Goal: Information Seeking & Learning: Check status

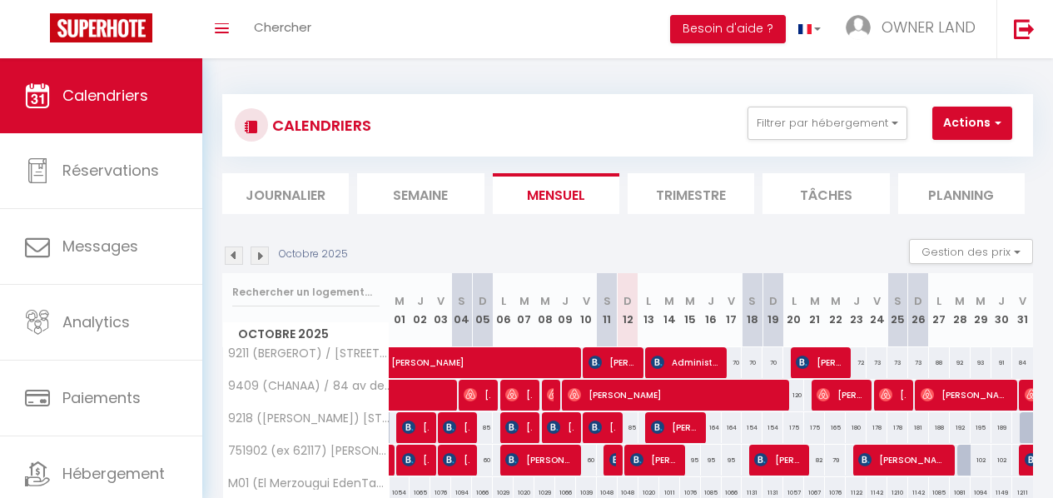
scroll to position [413, 0]
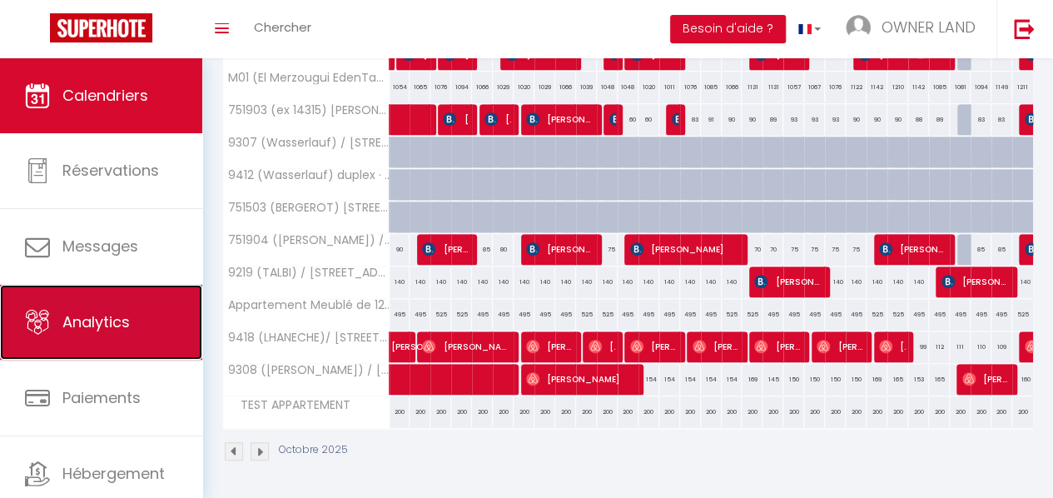
click at [73, 345] on link "Analytics" at bounding box center [101, 322] width 202 height 75
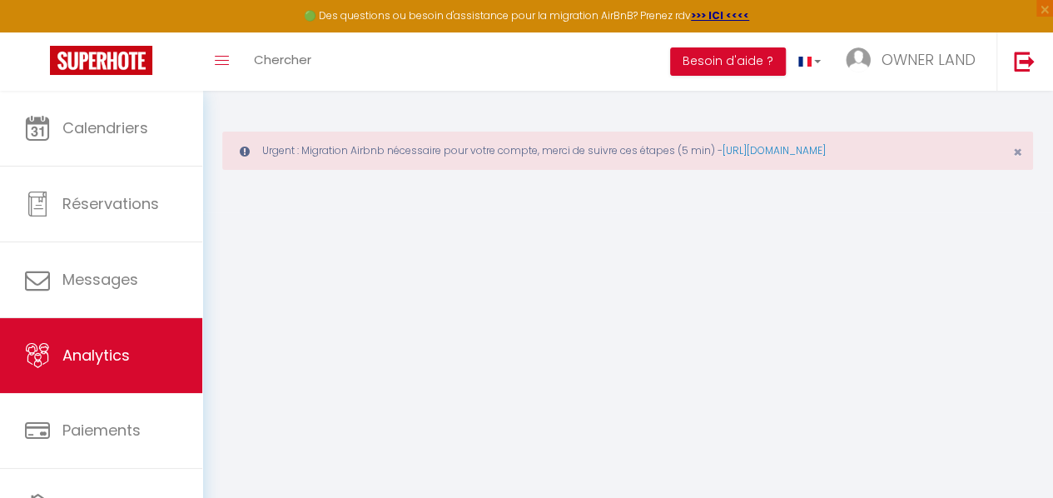
select select "2025"
select select "10"
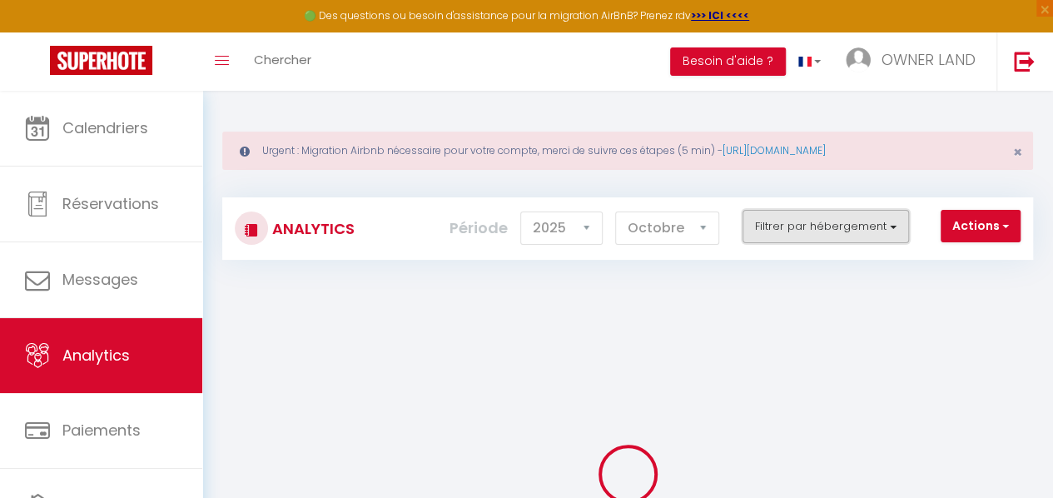
click at [884, 237] on button "Filtrer par hébergement" at bounding box center [825, 226] width 166 height 33
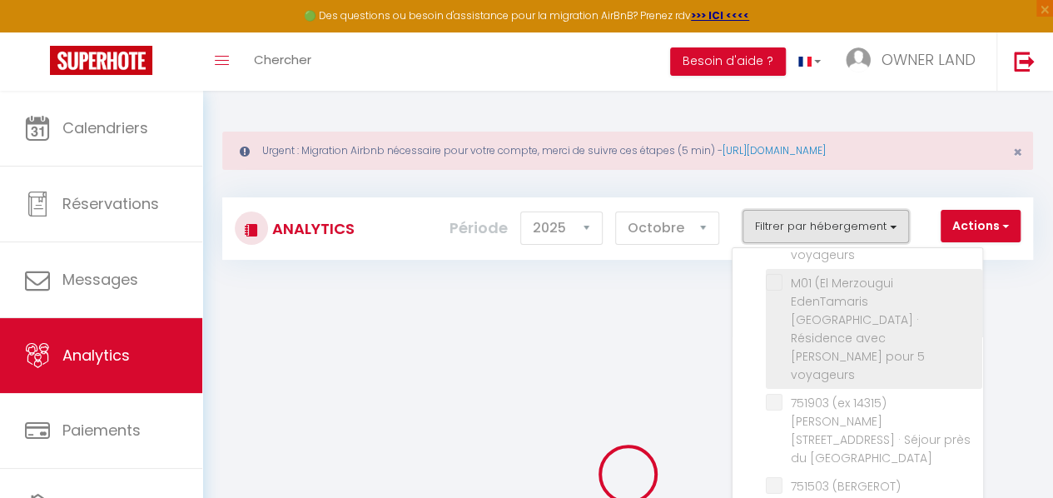
checkbox input "false"
checkbox APPARTEMENT "false"
checkbox voyageurs "false"
checkbox Buttes-Chaumont "false"
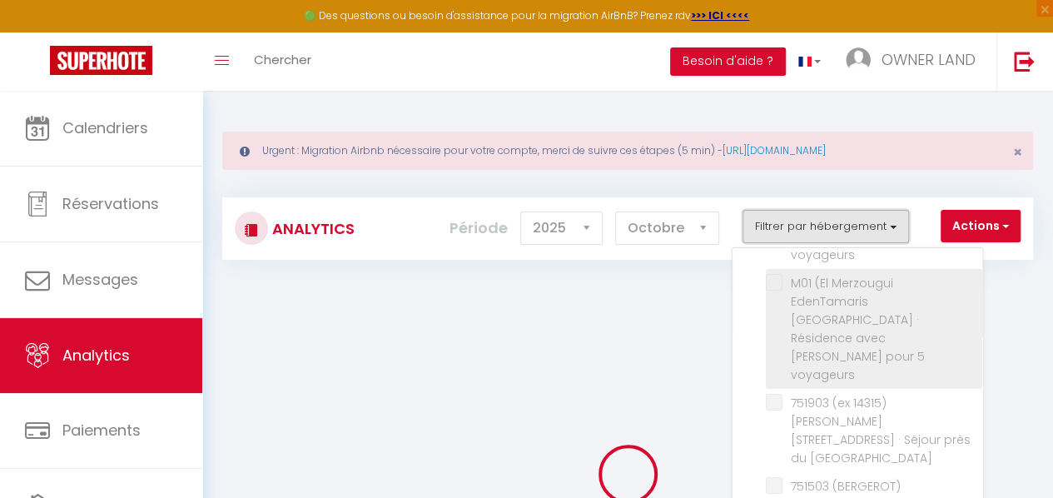
checkbox unique "false"
checkbox Disney "false"
checkbox Paris "false"
checkbox Ivry "false"
checkbox Voyageurs "false"
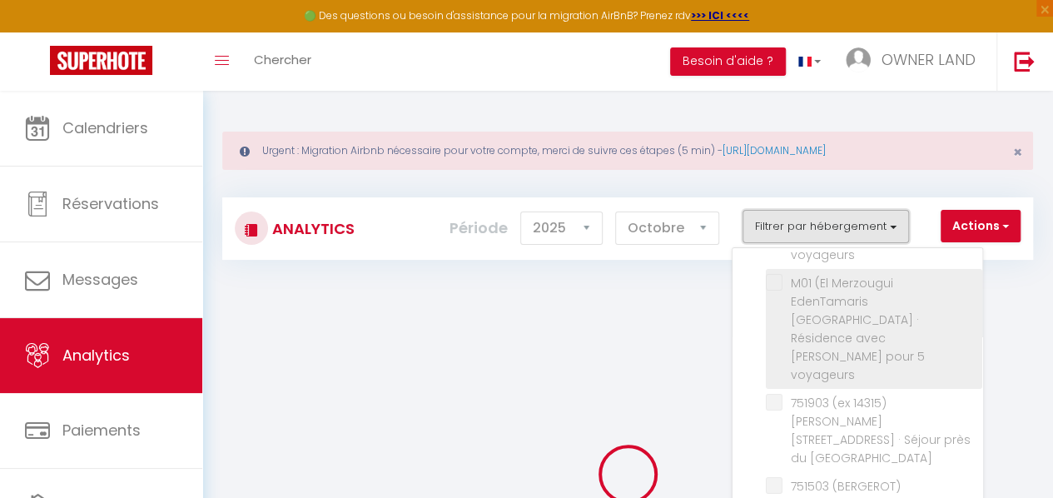
checkbox Privatives "false"
checkbox France "false"
checkbox voyageurs "false"
checkbox chambre "false"
checkbox Seine "false"
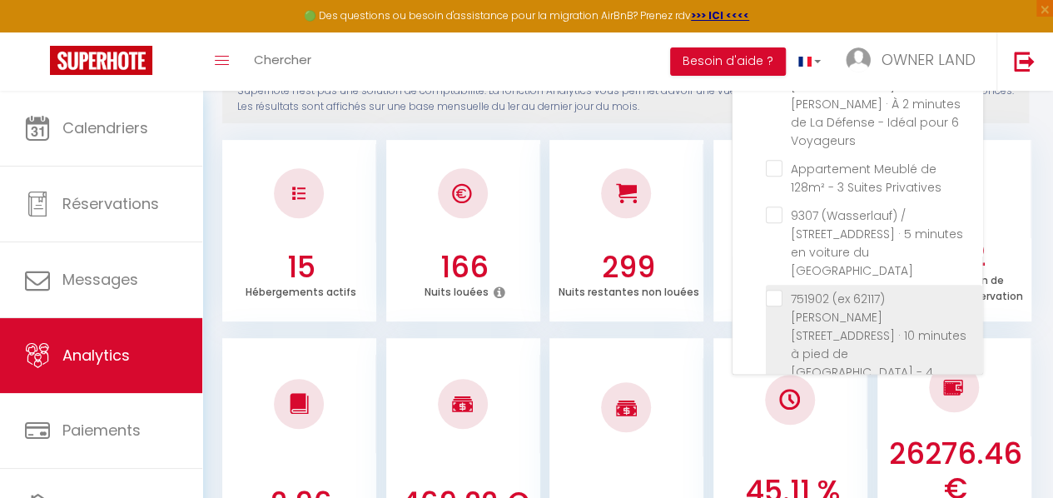
scroll to position [290, 0]
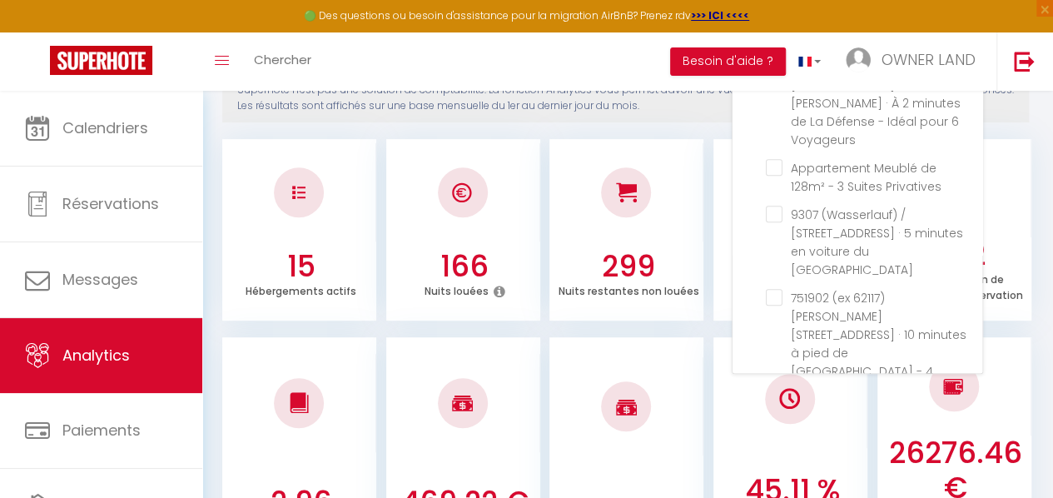
checkbox Denis "true"
checkbox APPARTEMENT "false"
checkbox voyageurs "false"
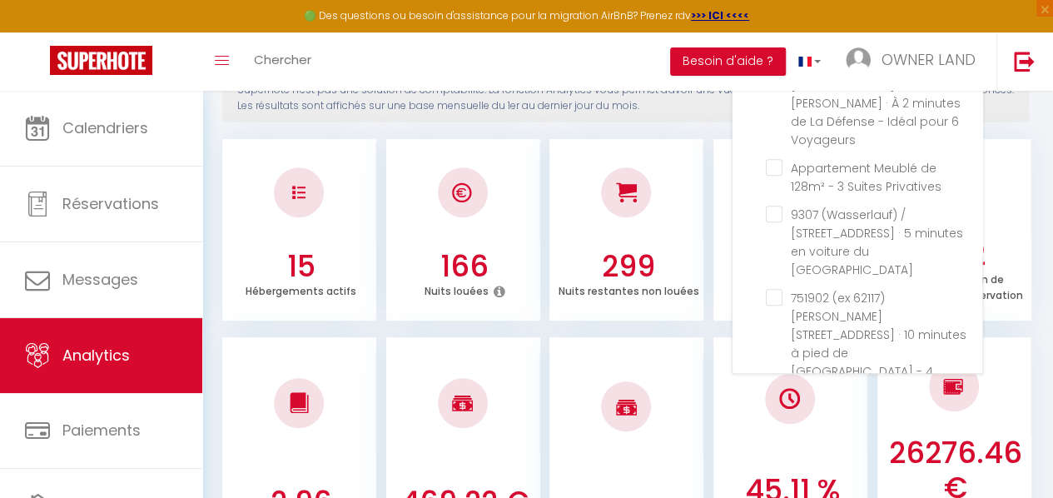
checkbox Buttes-Chaumont "false"
checkbox unique "false"
checkbox Disney "false"
checkbox Paris "false"
checkbox Ivry "false"
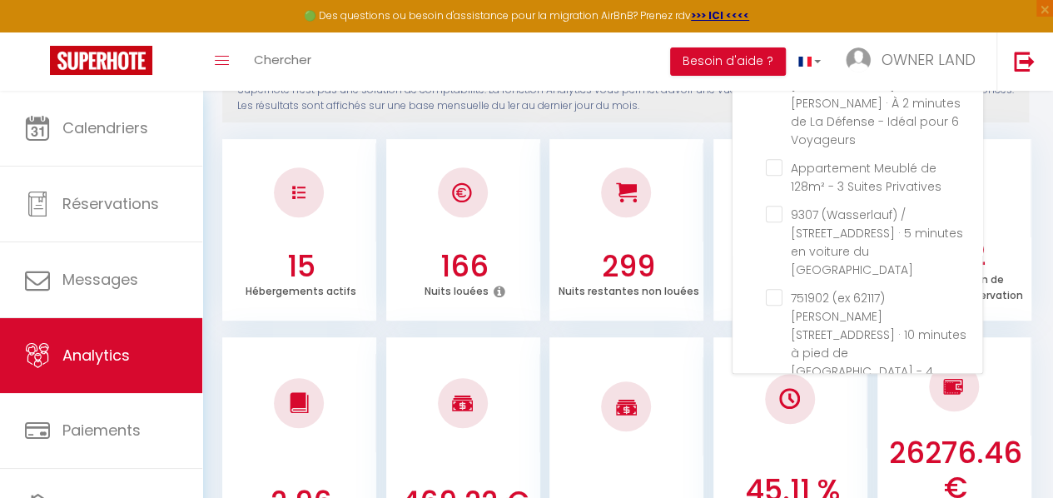
checkbox Voyageurs "false"
checkbox Privatives "false"
checkbox France "false"
checkbox voyageurs "false"
checkbox chambre "false"
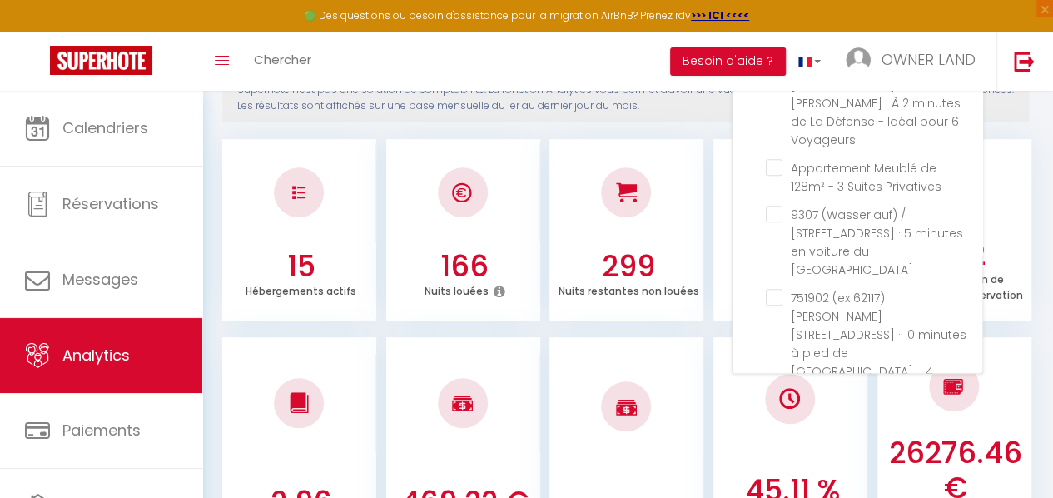
checkbox Seine "false"
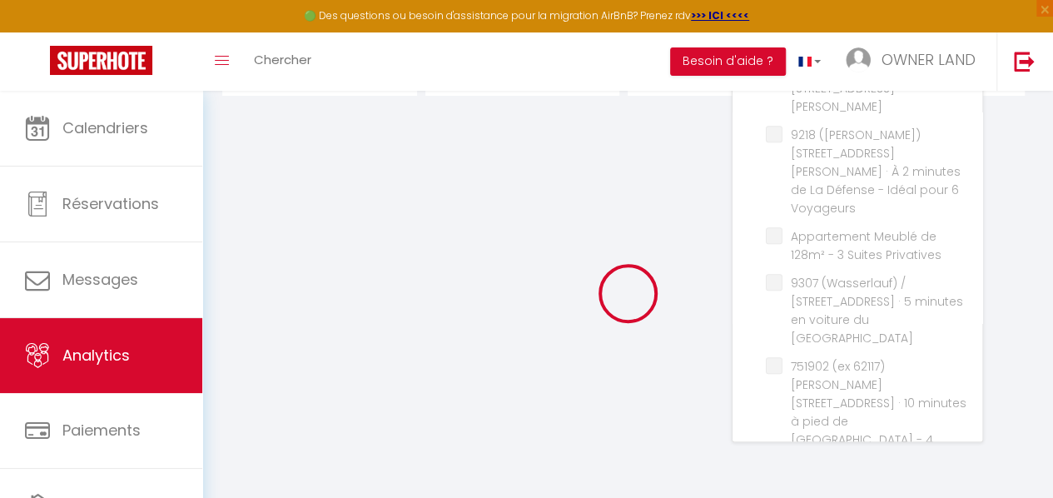
checkbox APPARTEMENT "false"
checkbox voyageurs "false"
checkbox Buttes-Chaumont "false"
checkbox unique "false"
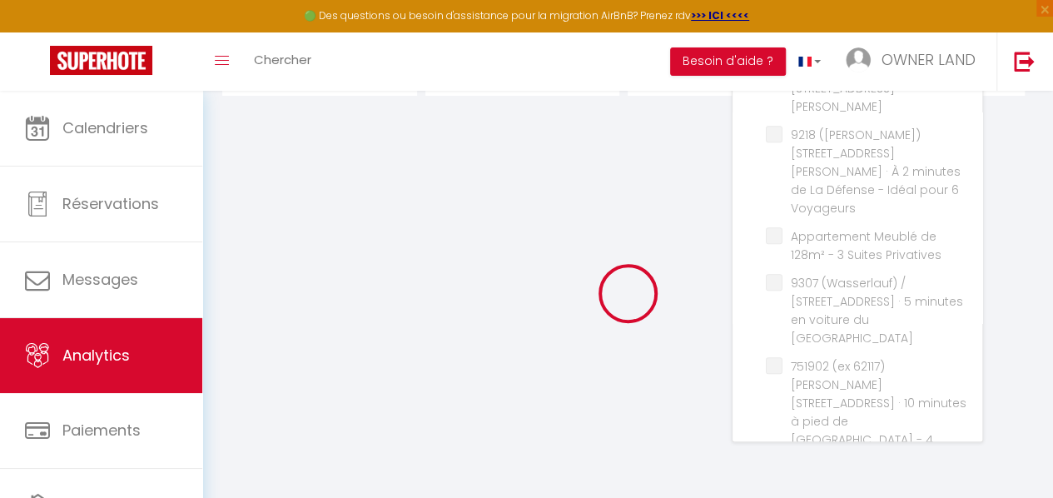
checkbox Disney "false"
checkbox Paris "false"
checkbox Ivry "false"
checkbox Voyageurs "false"
checkbox Privatives "false"
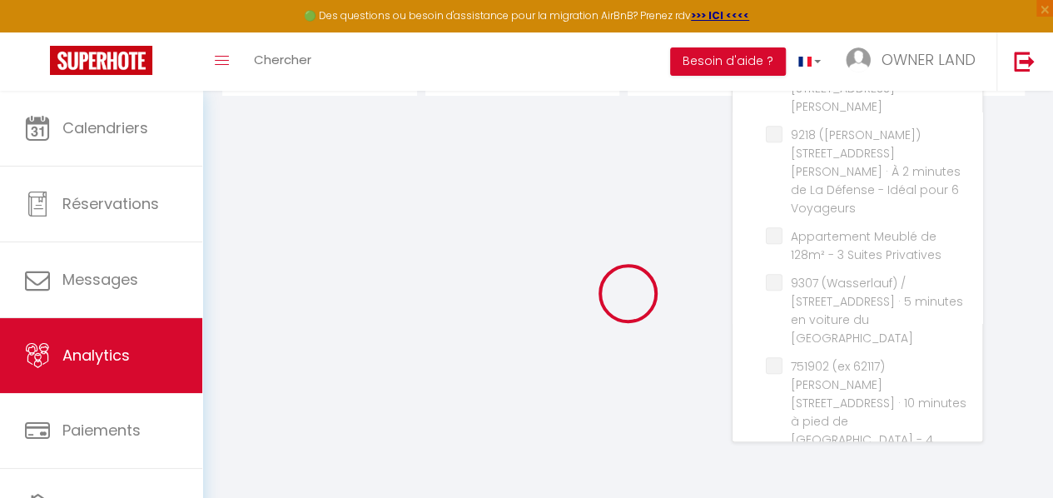
checkbox France "false"
checkbox voyageurs "false"
checkbox chambre "false"
checkbox Seine "false"
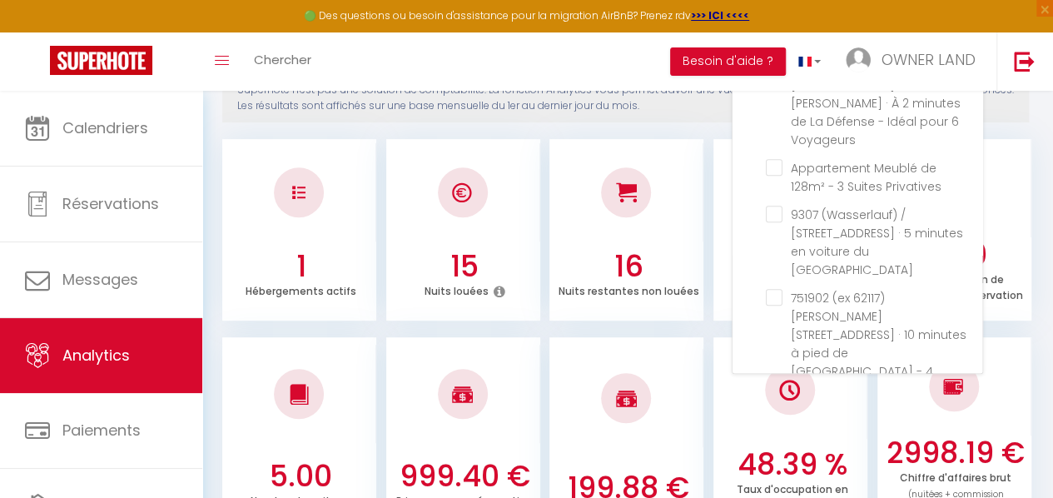
click at [678, 337] on li "199.88 € RevPAR" at bounding box center [626, 443] width 154 height 212
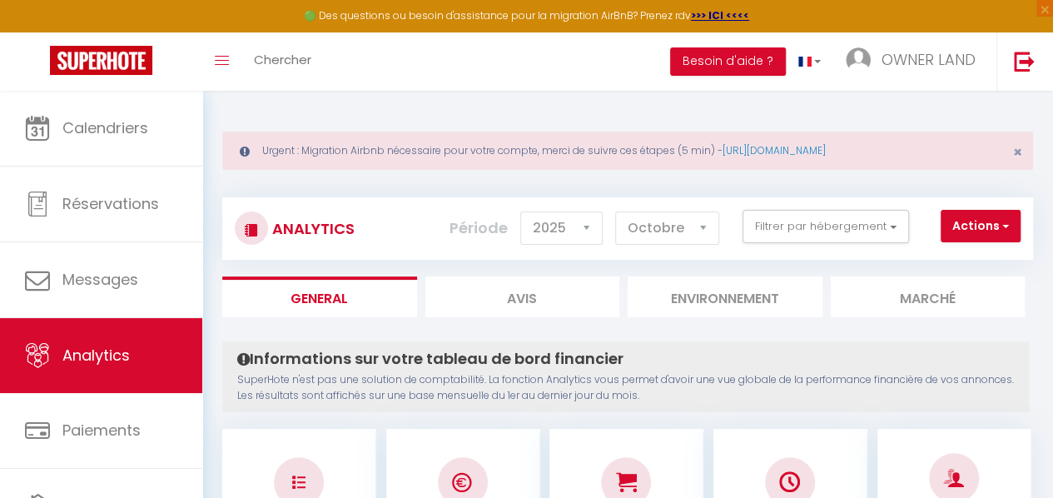
scroll to position [11, 0]
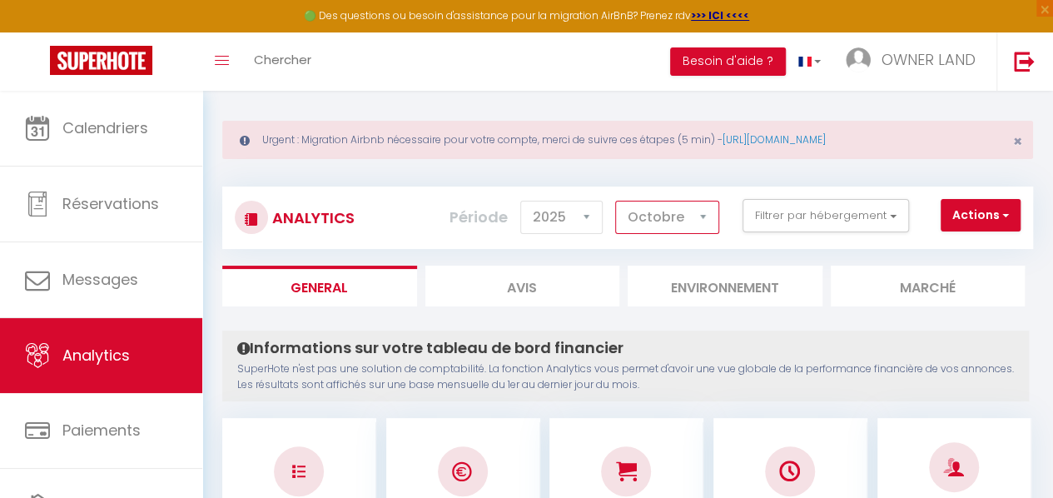
click at [658, 209] on select "Janvier Février Mars Avril Mai Juin Juillet Août Septembre Octobre Novembre Déc…" at bounding box center [667, 217] width 104 height 33
click at [809, 222] on button "Filtrer par hébergement" at bounding box center [825, 215] width 166 height 33
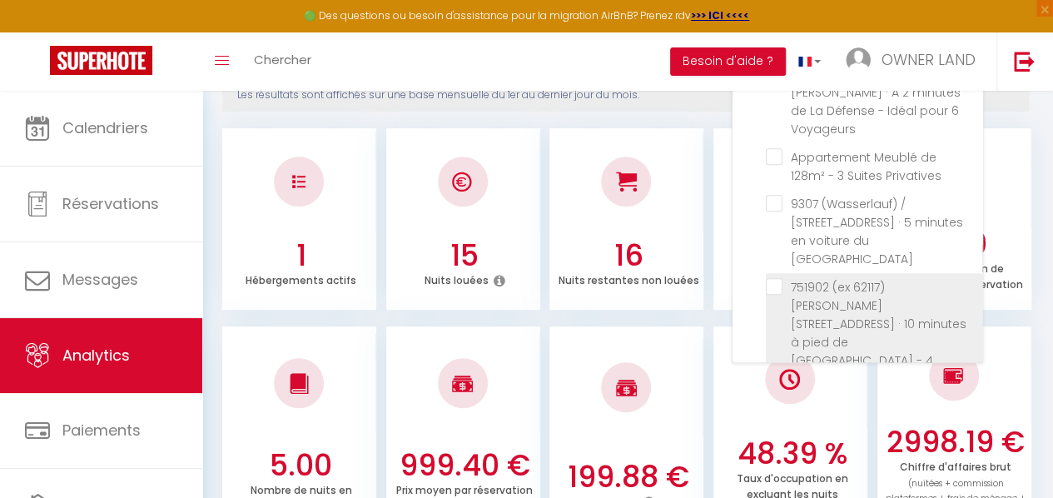
scroll to position [269, 0]
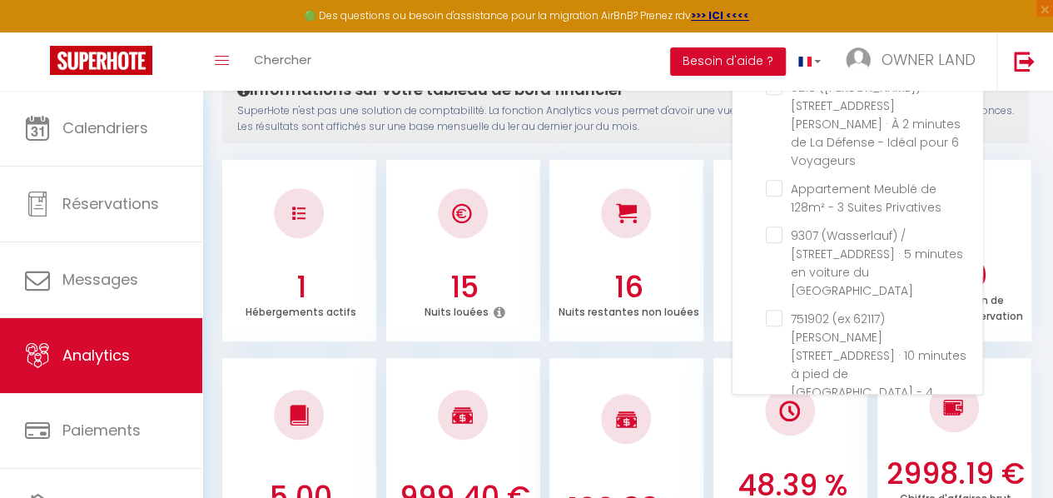
checkbox Denis "false"
checkbox APPARTEMENT "false"
checkbox voyageurs "false"
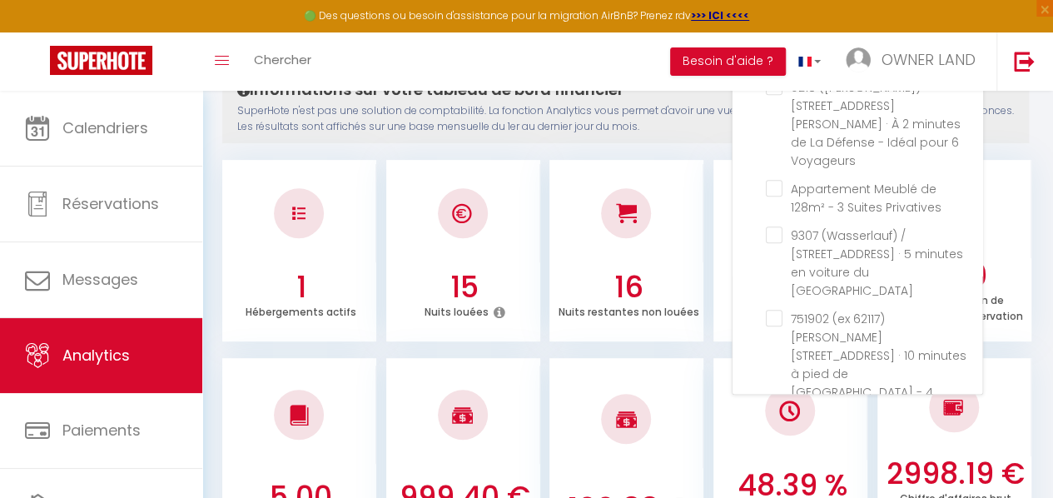
checkbox Buttes-Chaumont "false"
checkbox unique "false"
checkbox Disney "false"
checkbox Paris "false"
checkbox Ivry "false"
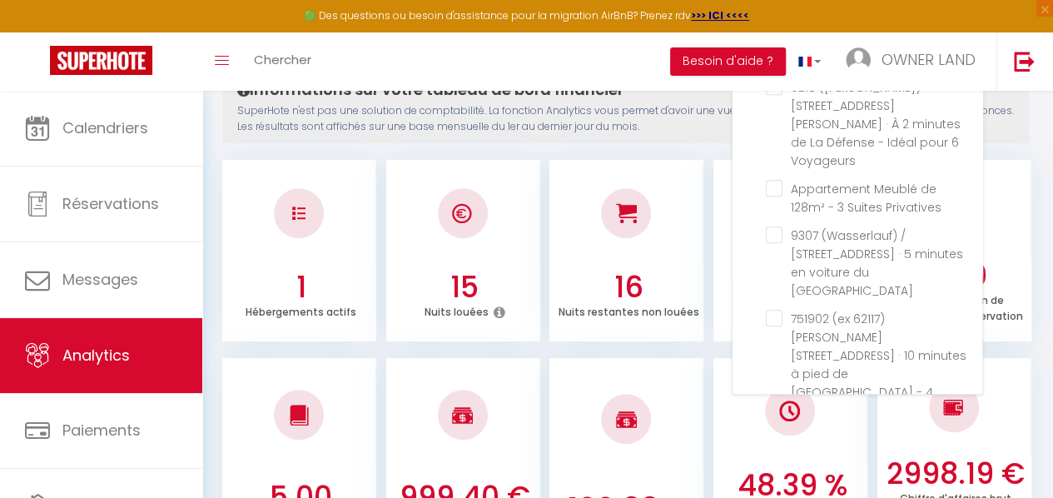
checkbox Voyageurs "false"
checkbox Privatives "false"
checkbox France "false"
checkbox voyageurs "false"
checkbox chambre "false"
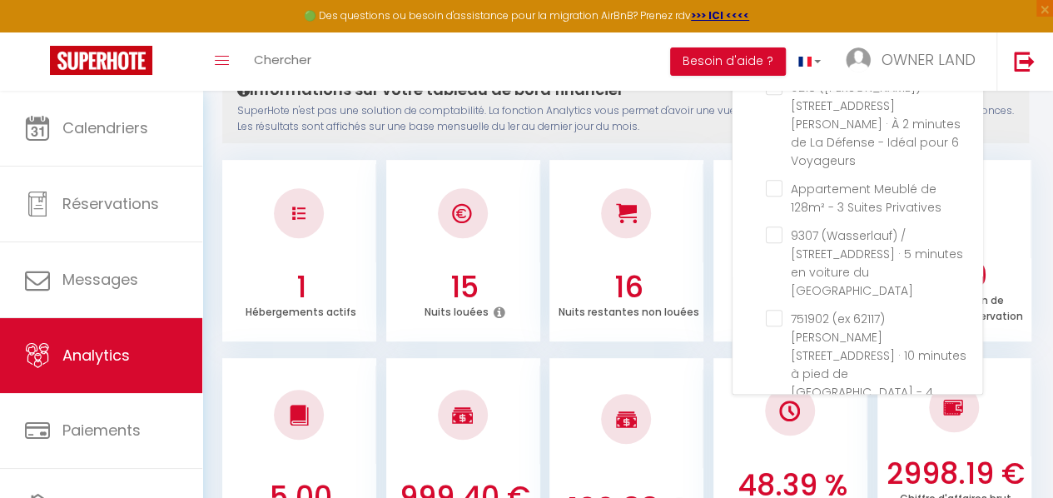
checkbox Seine "false"
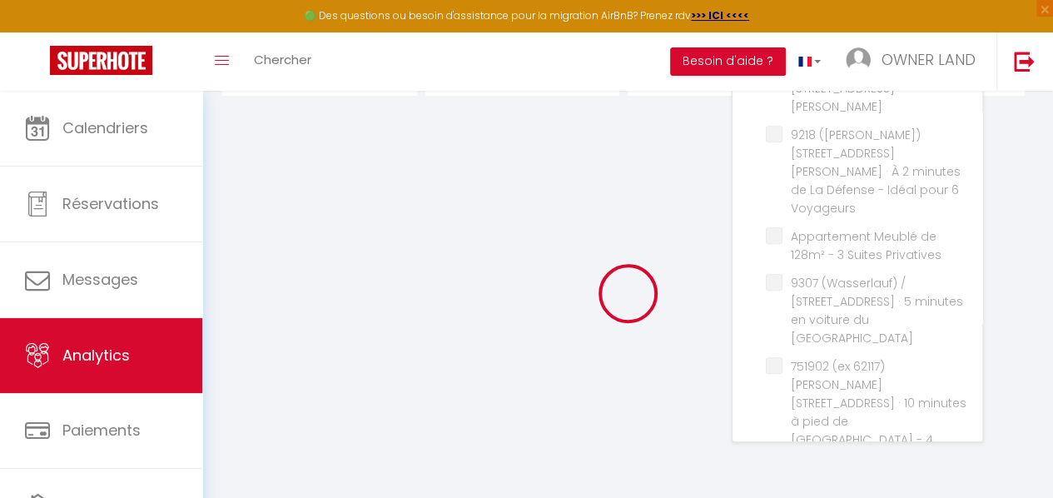
scroll to position [221, 0]
checkbox APPARTEMENT "false"
checkbox voyageurs "false"
checkbox Buttes-Chaumont "false"
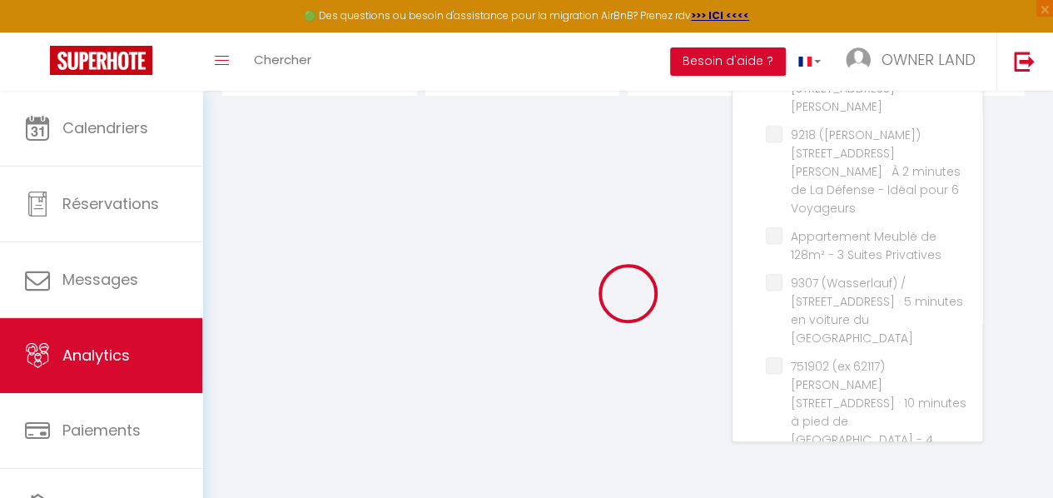
checkbox unique "false"
checkbox Disney "false"
checkbox Paris "false"
checkbox Ivry "false"
checkbox Voyageurs "false"
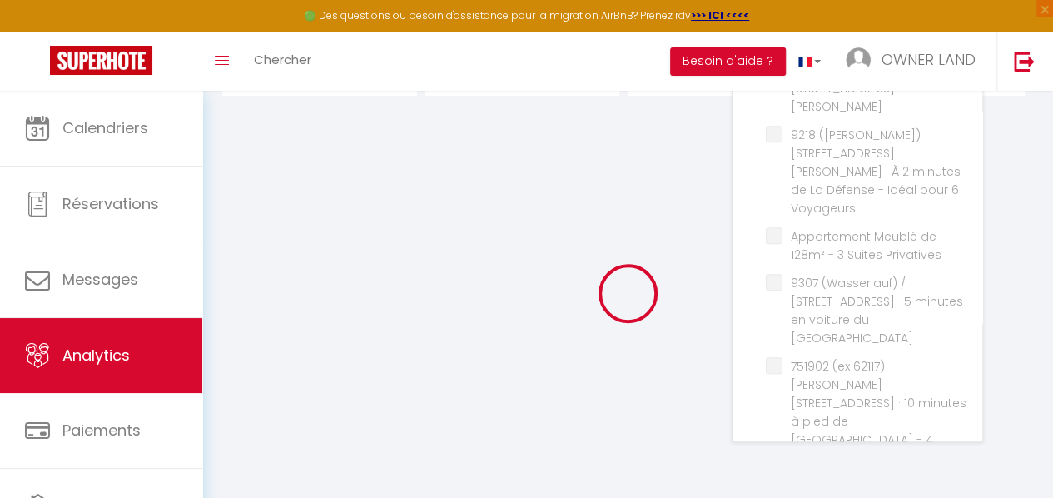
checkbox Privatives "false"
checkbox France "false"
checkbox voyageurs "false"
checkbox chambre "false"
checkbox Seine "false"
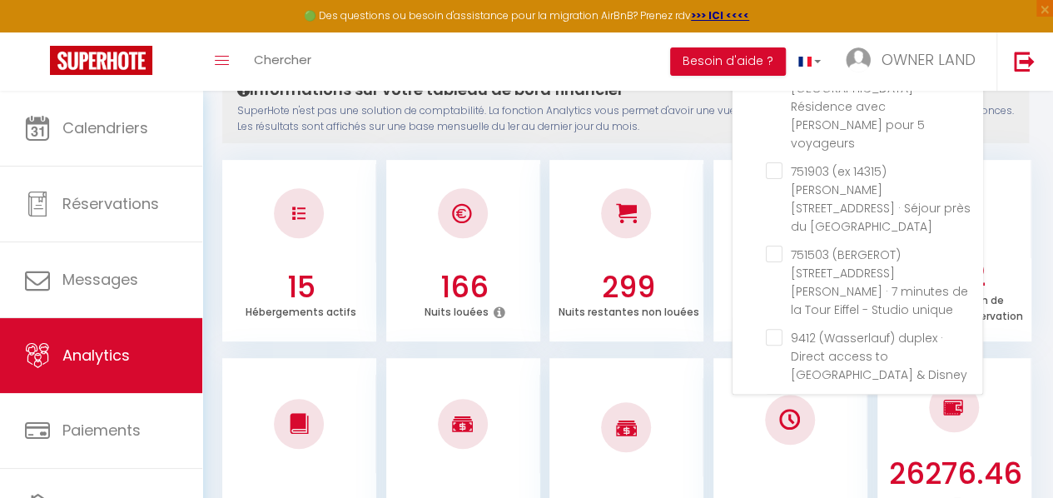
scroll to position [85, 0]
click at [784, 395] on Paris "checkbox" at bounding box center [874, 403] width 216 height 17
checkbox Paris "true"
checkbox APPARTEMENT "false"
checkbox voyageurs "false"
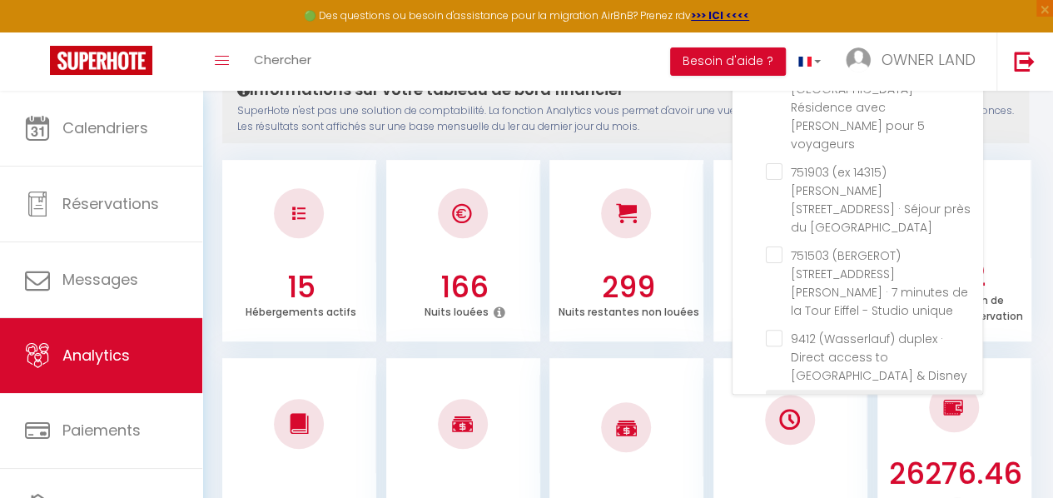
checkbox voyageurs "false"
checkbox Buttes-Chaumont "false"
checkbox unique "false"
checkbox Disney "false"
checkbox Ivry "false"
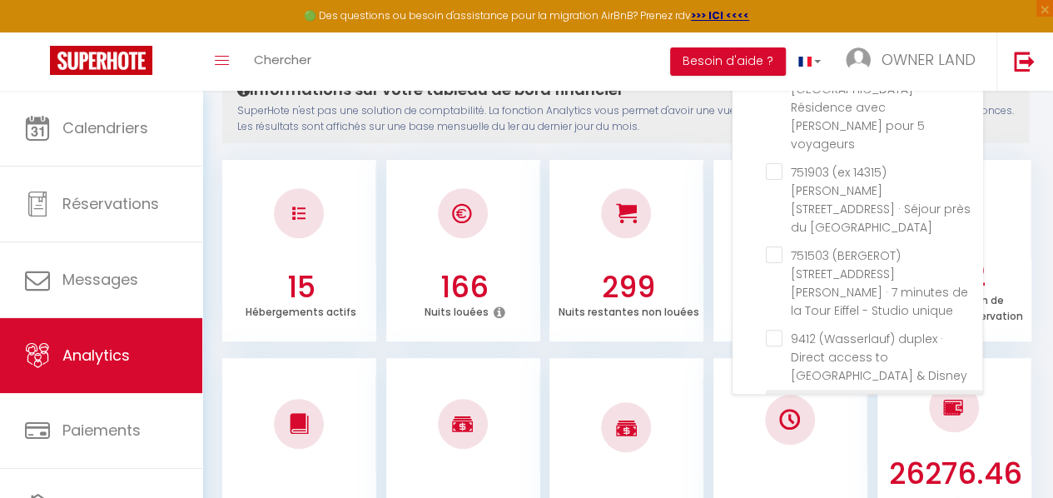
checkbox Voyageurs "false"
checkbox Privatives "false"
checkbox France "false"
checkbox voyageurs "false"
checkbox chambre "false"
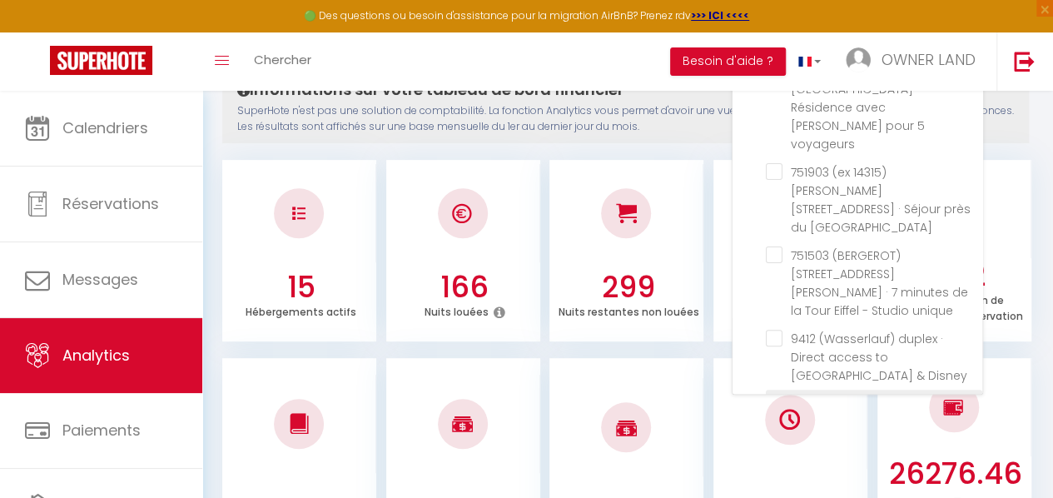
checkbox Seine "false"
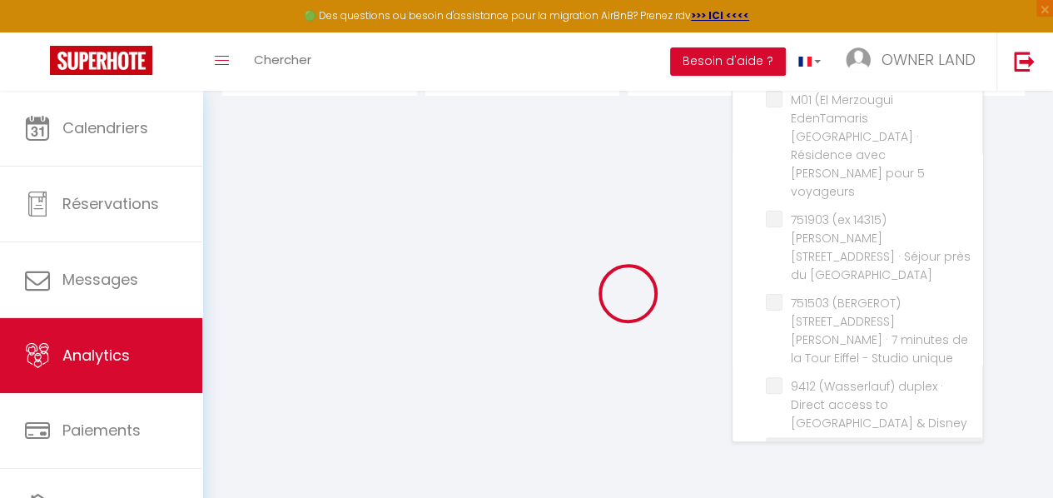
checkbox APPARTEMENT "false"
checkbox voyageurs "false"
checkbox Buttes-Chaumont "false"
checkbox unique "false"
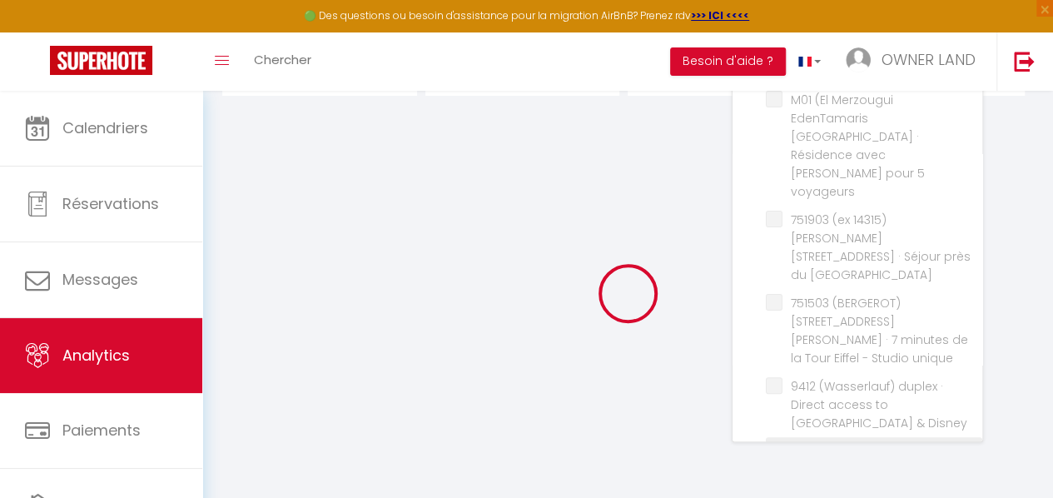
checkbox Disney "false"
checkbox Ivry "false"
checkbox Voyageurs "false"
checkbox Privatives "false"
checkbox France "false"
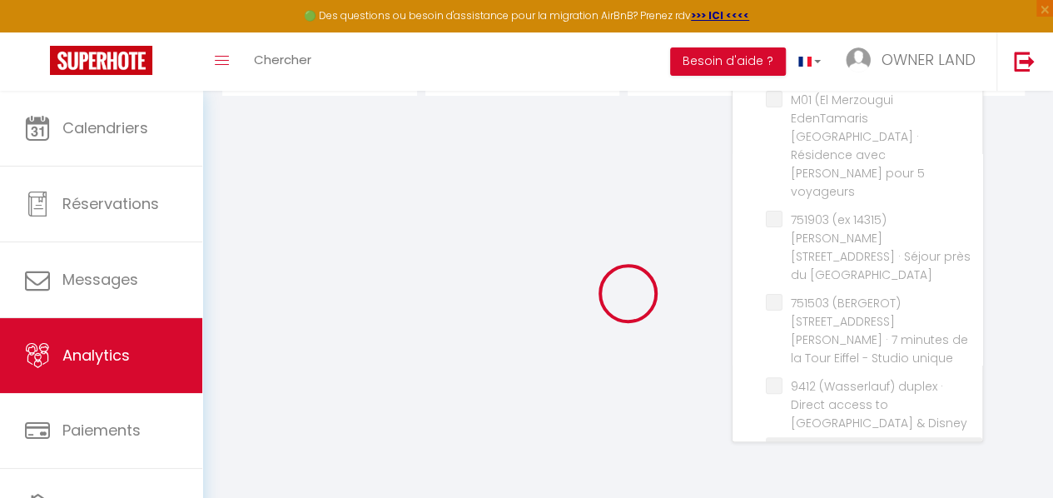
checkbox voyageurs "false"
checkbox chambre "false"
checkbox Seine "false"
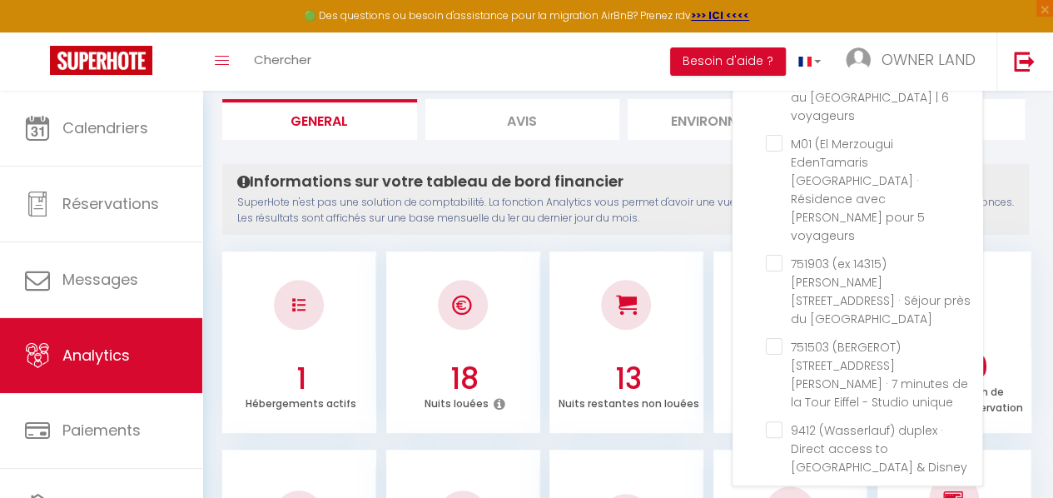
scroll to position [172, 0]
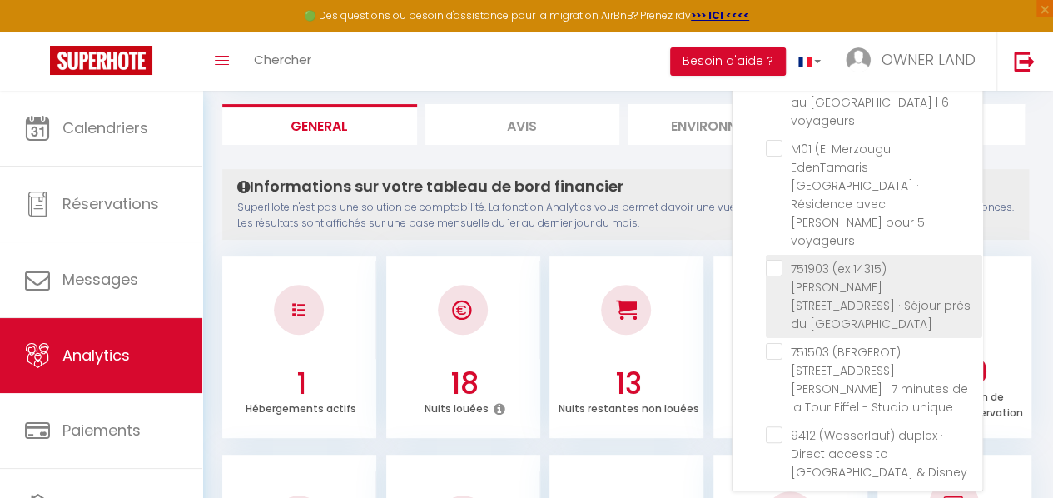
click at [767, 260] on Buttes-Chaumont "checkbox" at bounding box center [874, 268] width 216 height 17
checkbox Buttes-Chaumont "true"
checkbox APPARTEMENT "false"
checkbox voyageurs "false"
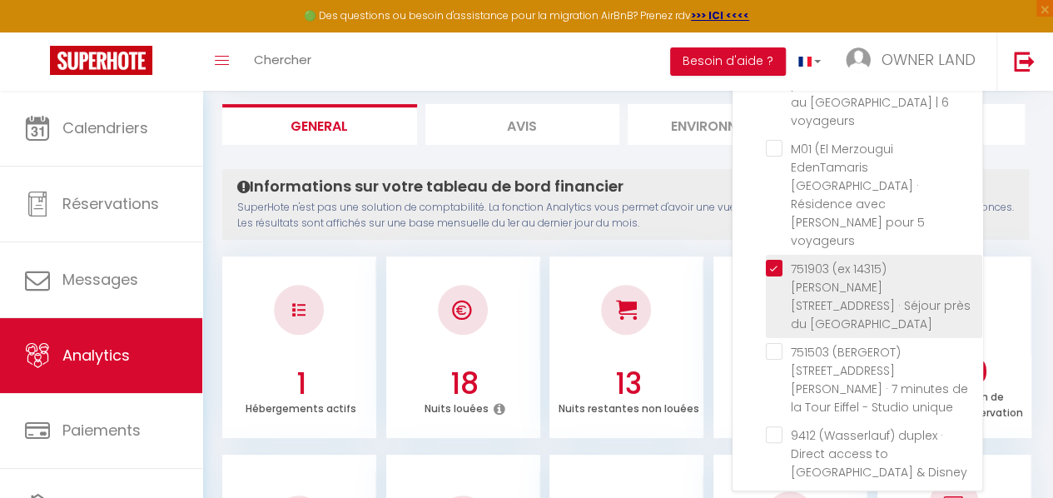
checkbox unique "false"
checkbox Disney "false"
checkbox Ivry "false"
checkbox Voyageurs "false"
checkbox Privatives "false"
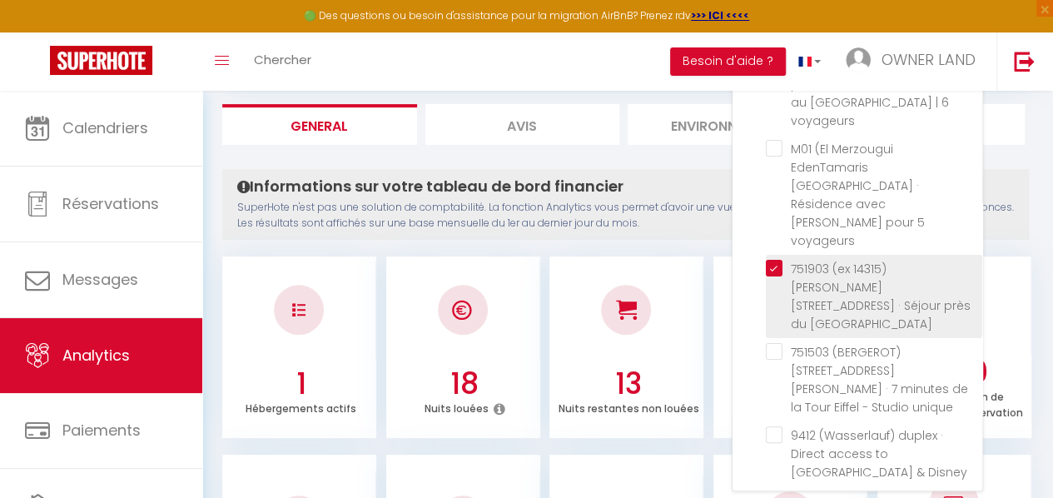
checkbox France "false"
checkbox voyageurs "false"
checkbox chambre "false"
checkbox Seine "false"
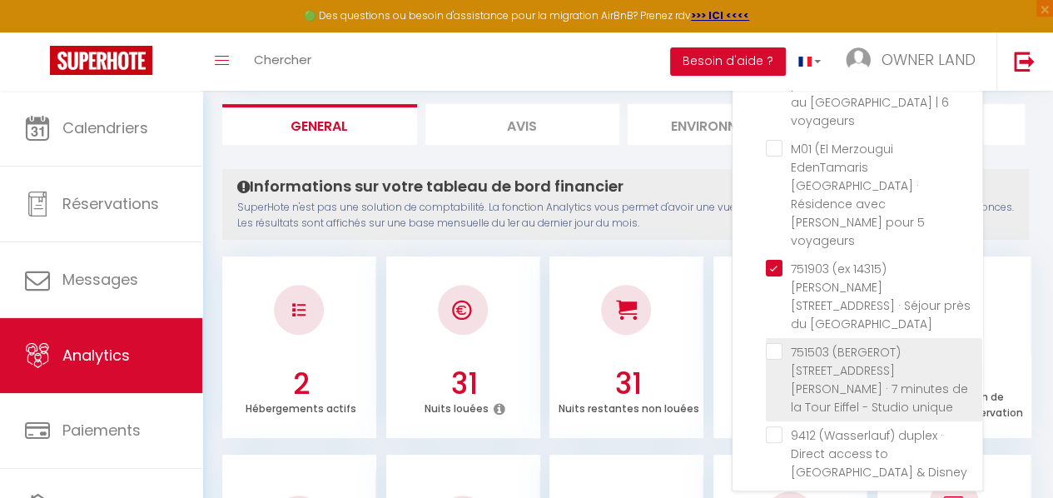
checkbox APPARTEMENT "false"
checkbox voyageurs "false"
checkbox unique "false"
checkbox Disney "false"
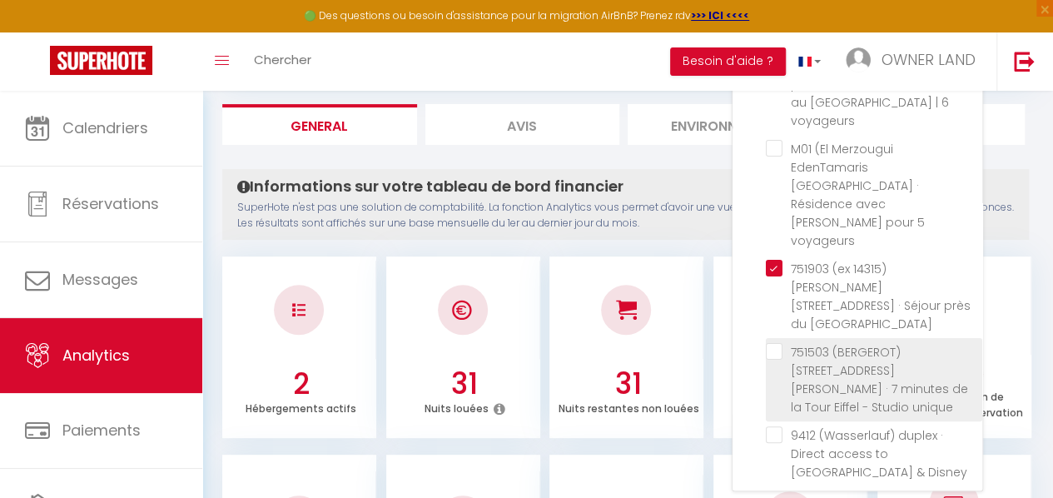
checkbox Ivry "false"
checkbox Voyageurs "false"
checkbox Privatives "false"
checkbox France "false"
checkbox voyageurs "false"
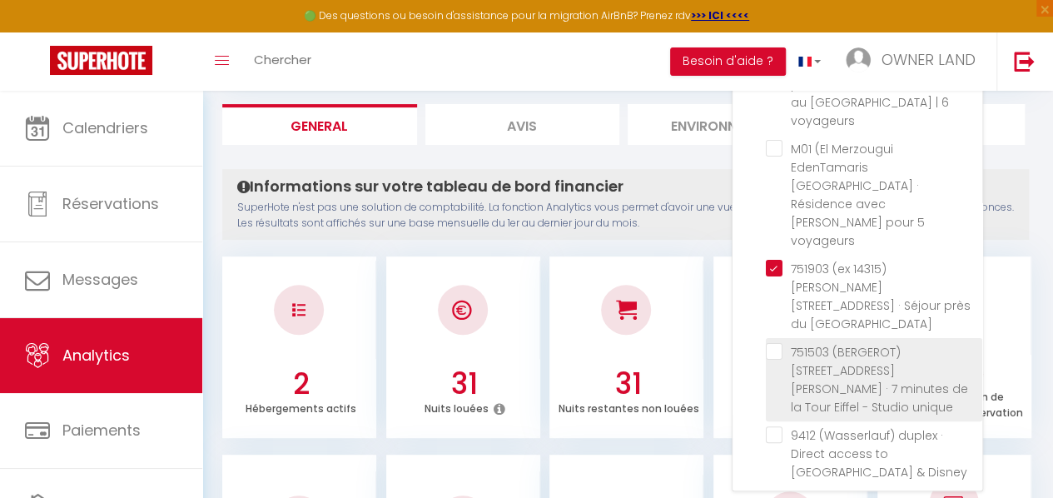
checkbox chambre "false"
checkbox Seine "false"
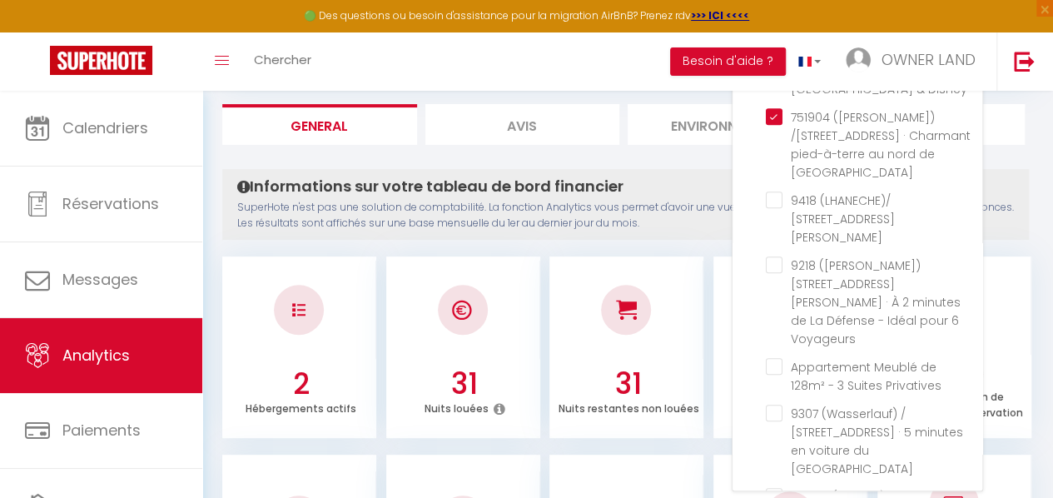
scroll to position [549, 0]
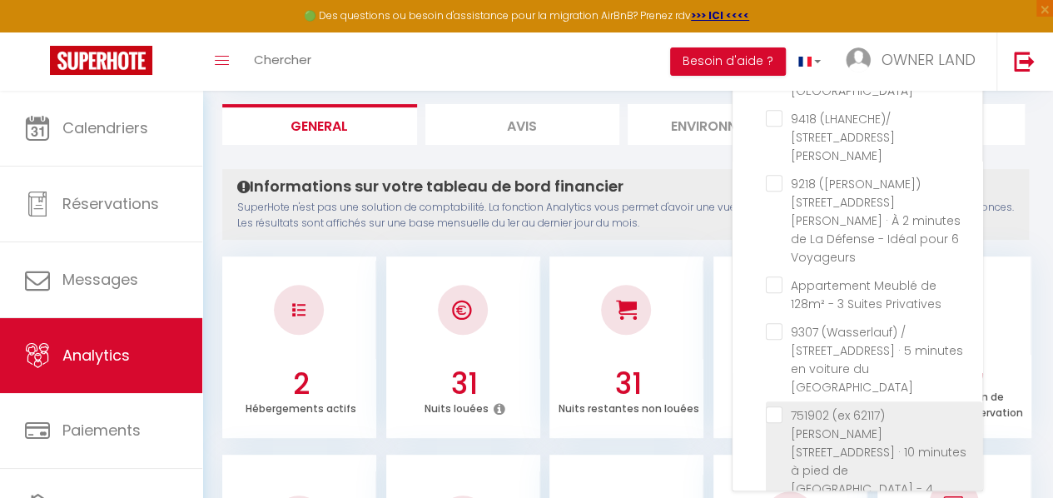
click at [777, 406] on voyageurs "checkbox" at bounding box center [874, 414] width 216 height 17
checkbox voyageurs "true"
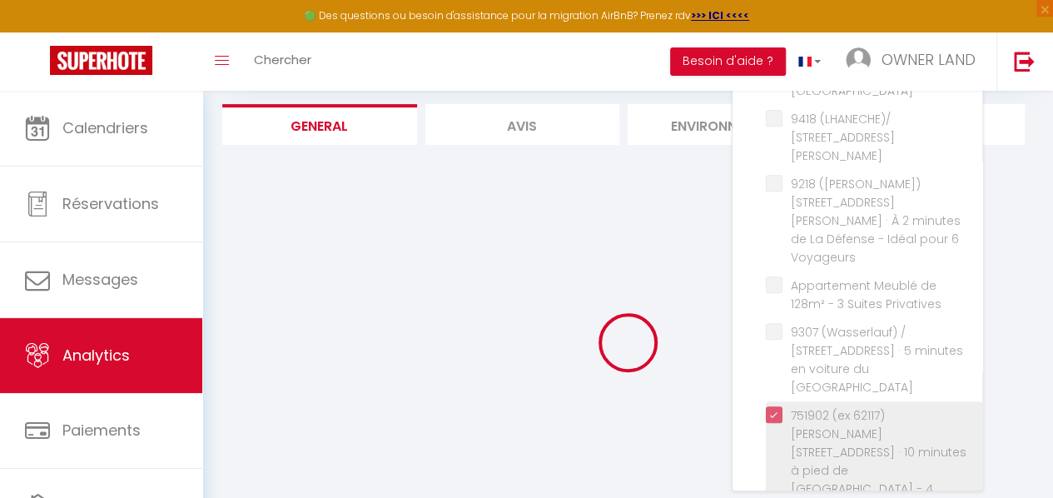
checkbox APPARTEMENT "false"
checkbox voyageurs "false"
checkbox unique "false"
checkbox Disney "false"
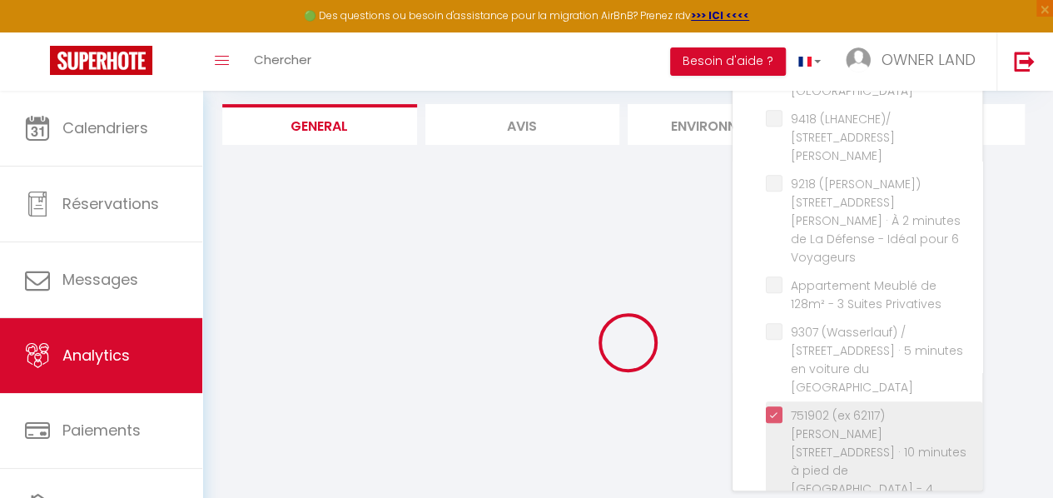
checkbox Ivry "false"
checkbox Voyageurs "false"
checkbox Privatives "false"
checkbox France "false"
checkbox chambre "false"
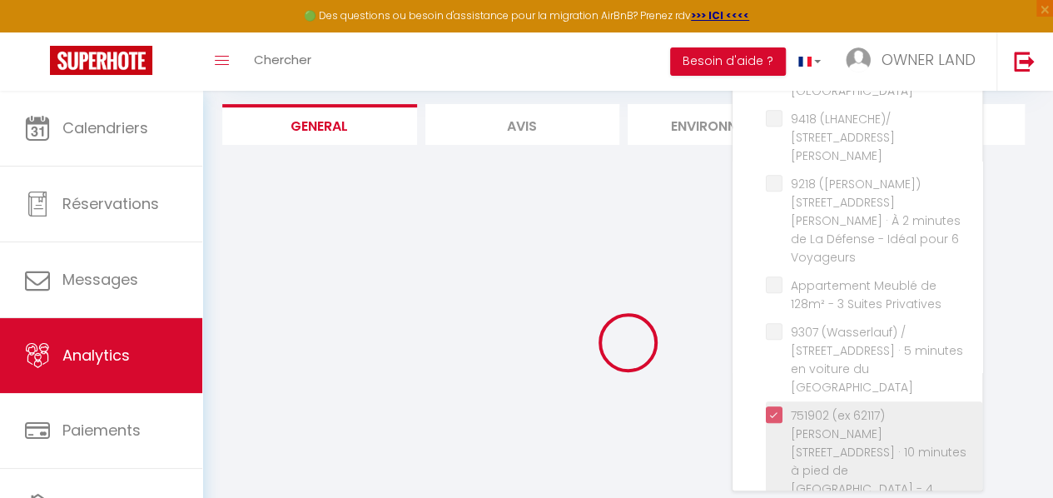
checkbox Seine "false"
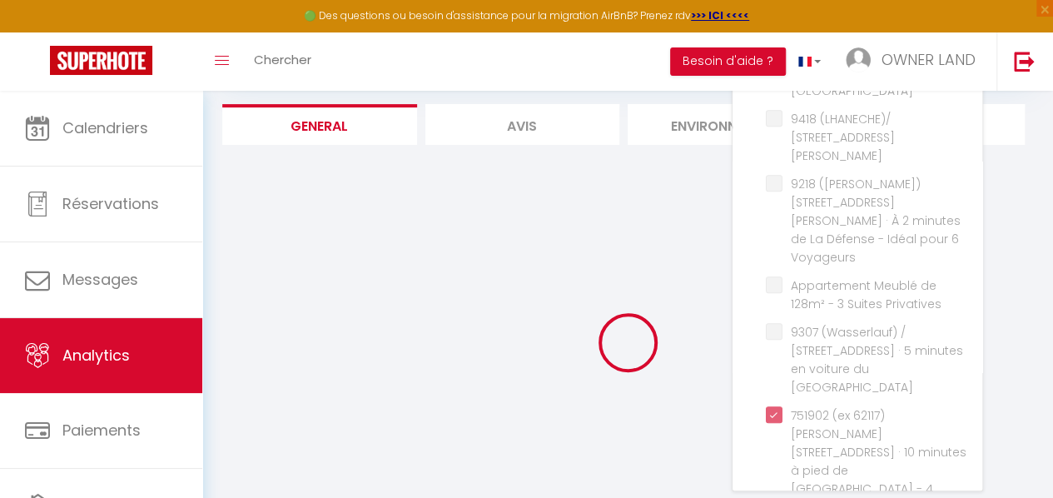
checkbox APPARTEMENT "false"
checkbox voyageurs "false"
checkbox unique "false"
checkbox Disney "false"
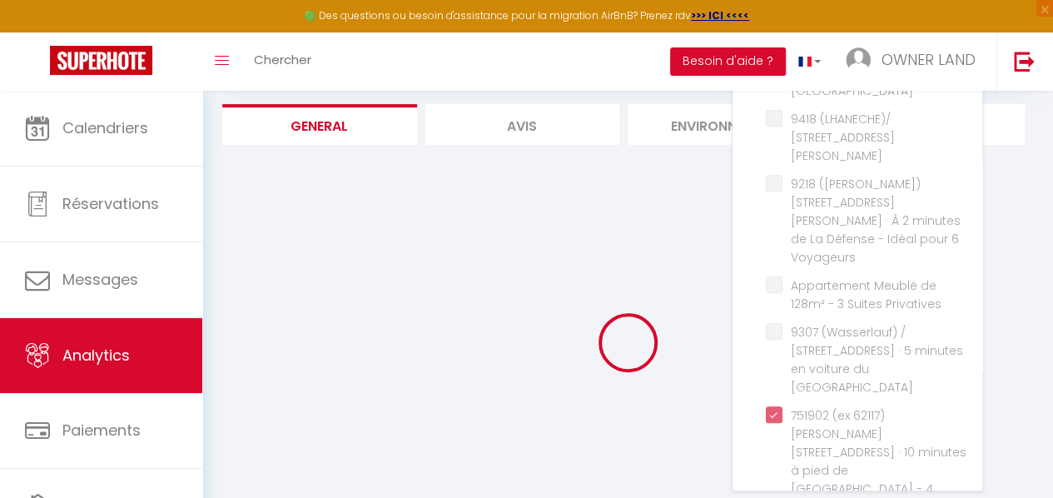
checkbox Ivry "false"
checkbox Voyageurs "false"
checkbox Privatives "false"
checkbox France "false"
checkbox chambre "false"
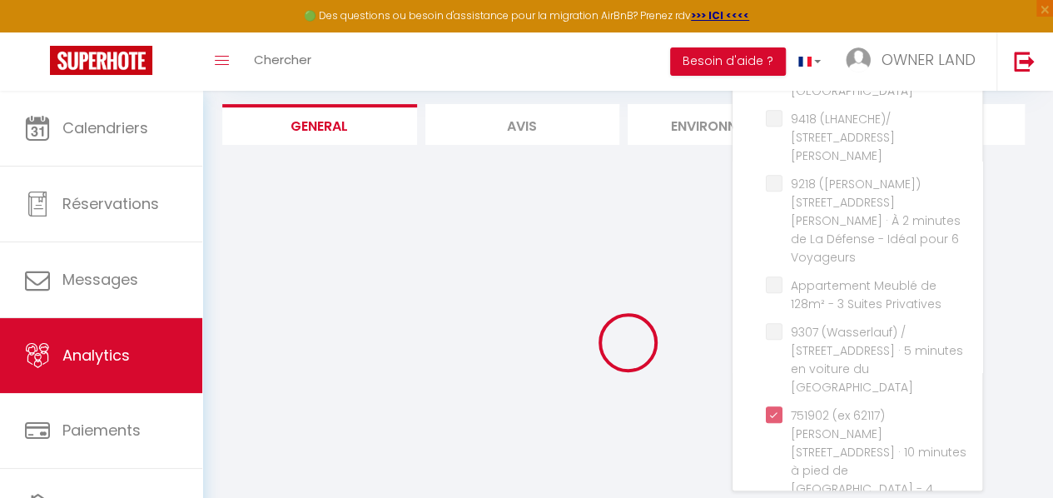
checkbox Seine "false"
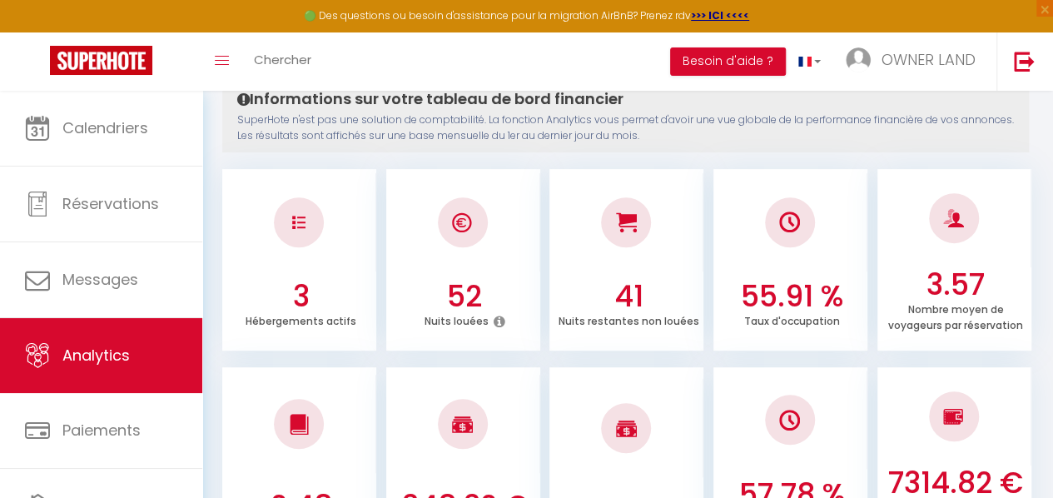
scroll to position [0, 0]
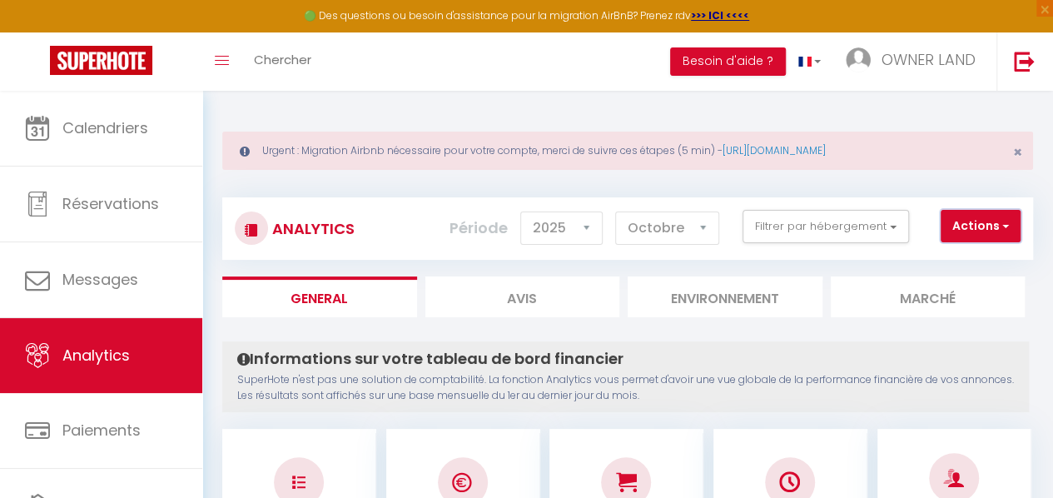
click at [984, 218] on button "Actions" at bounding box center [981, 226] width 80 height 33
click at [858, 222] on button "Filtrer par hébergement" at bounding box center [825, 226] width 166 height 33
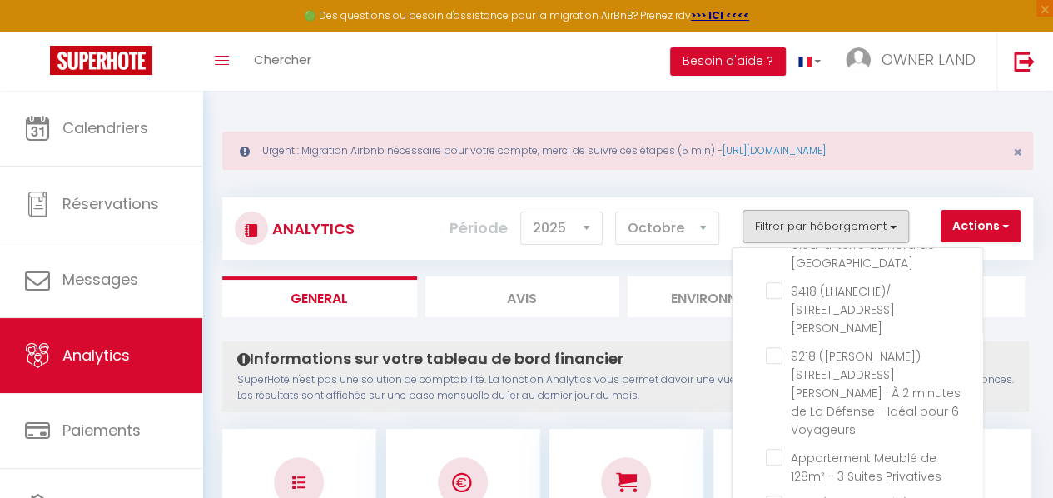
checkbox voyageurs "false"
checkbox APPARTEMENT "false"
checkbox voyageurs "false"
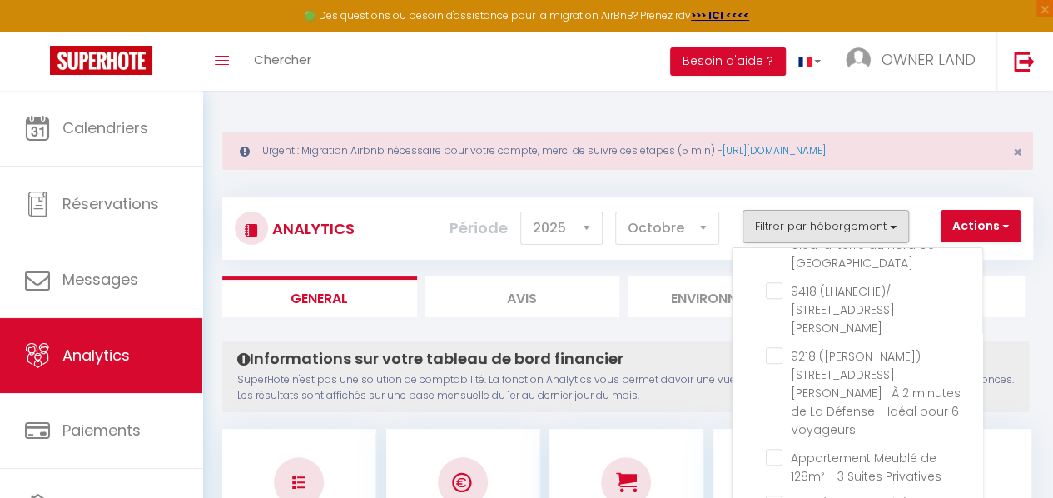
checkbox unique "false"
checkbox Disney "false"
checkbox Ivry "false"
checkbox Voyageurs "false"
checkbox Privatives "false"
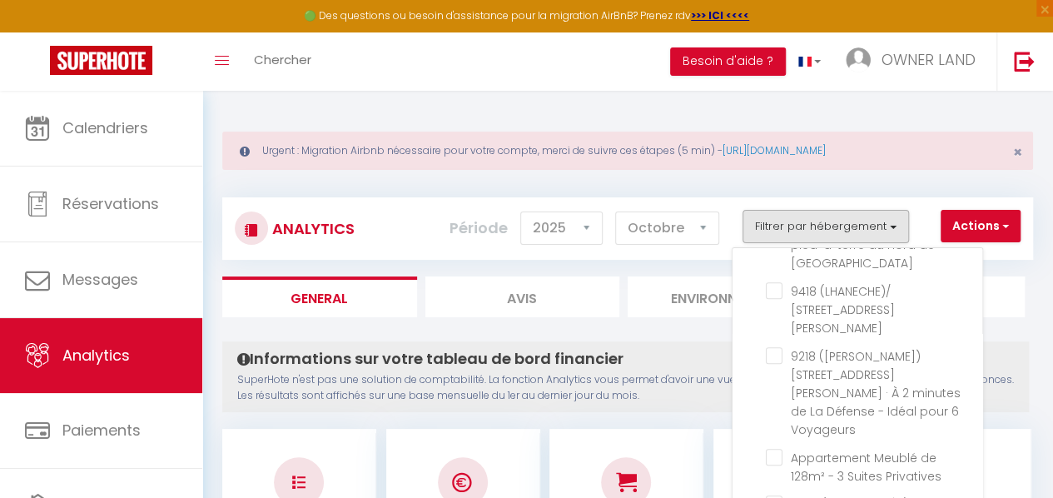
checkbox France "false"
checkbox chambre "false"
checkbox Seine "false"
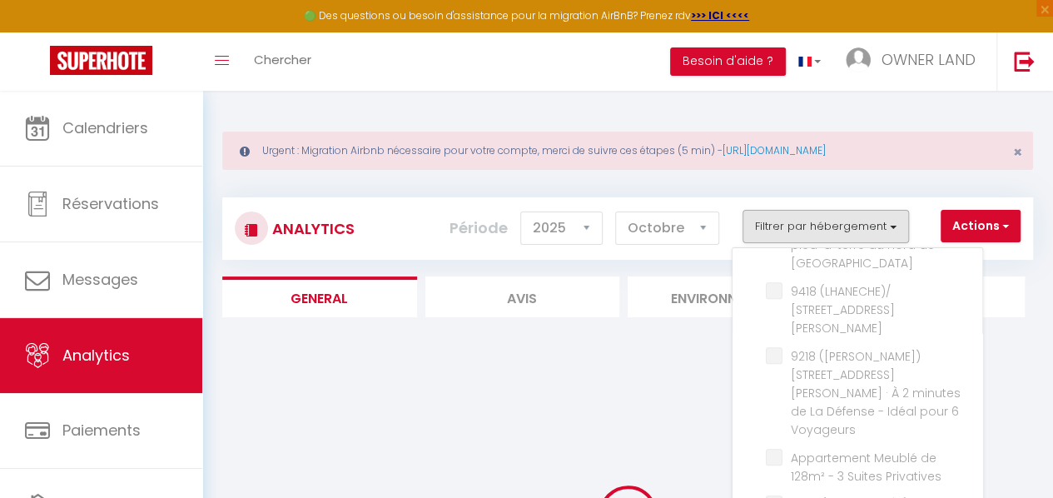
checkbox APPARTEMENT "false"
checkbox voyageurs "false"
checkbox unique "false"
checkbox Disney "false"
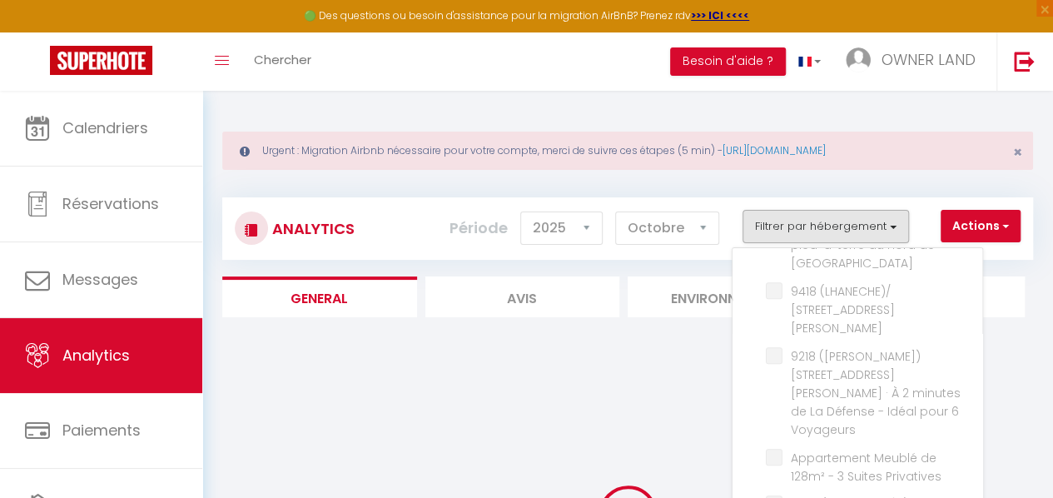
checkbox Ivry "false"
checkbox Voyageurs "false"
checkbox Privatives "false"
checkbox France "false"
checkbox chambre "false"
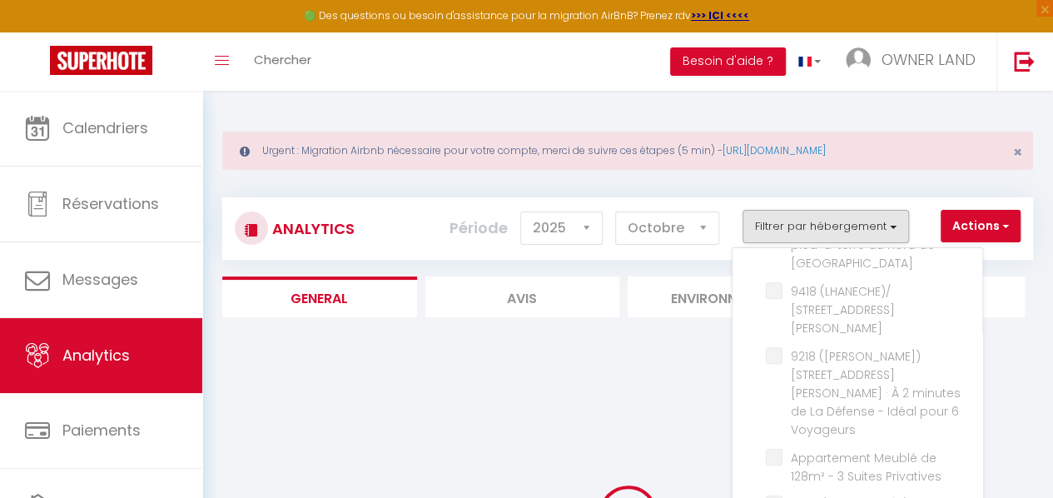
checkbox Seine "false"
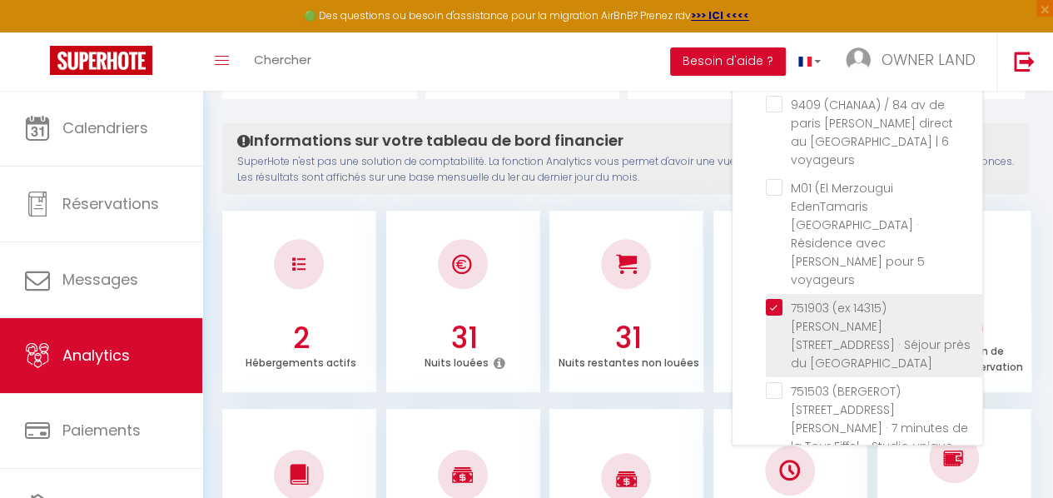
click at [781, 299] on Buttes-Chaumont "checkbox" at bounding box center [874, 307] width 216 height 17
checkbox Buttes-Chaumont "false"
checkbox APPARTEMENT "false"
checkbox voyageurs "false"
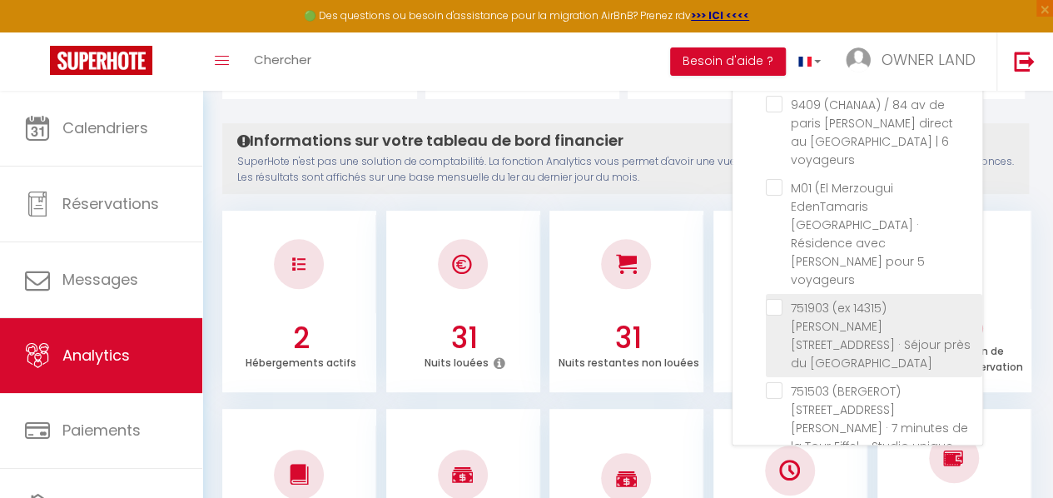
checkbox unique "false"
checkbox Disney "false"
checkbox Ivry "false"
checkbox Voyageurs "false"
checkbox Privatives "false"
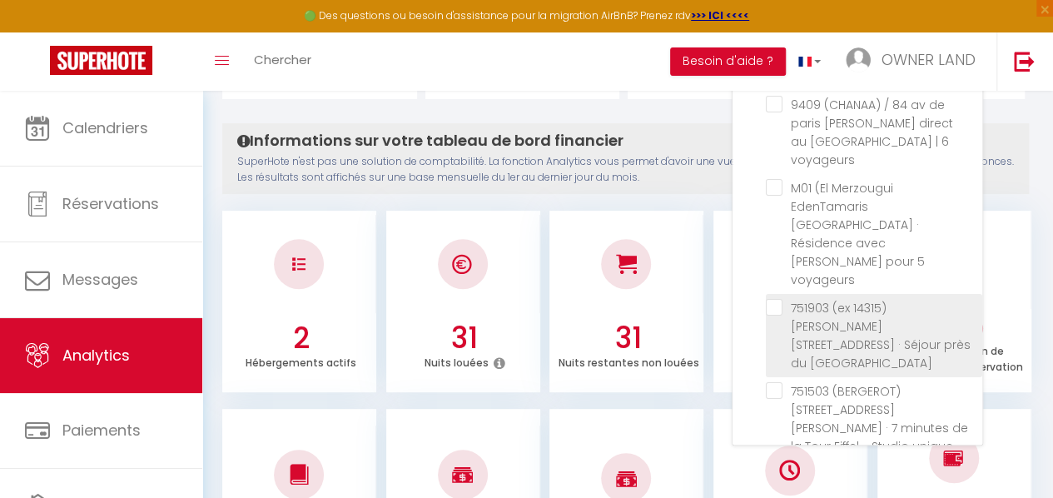
checkbox France "false"
checkbox chambre "false"
checkbox Seine "false"
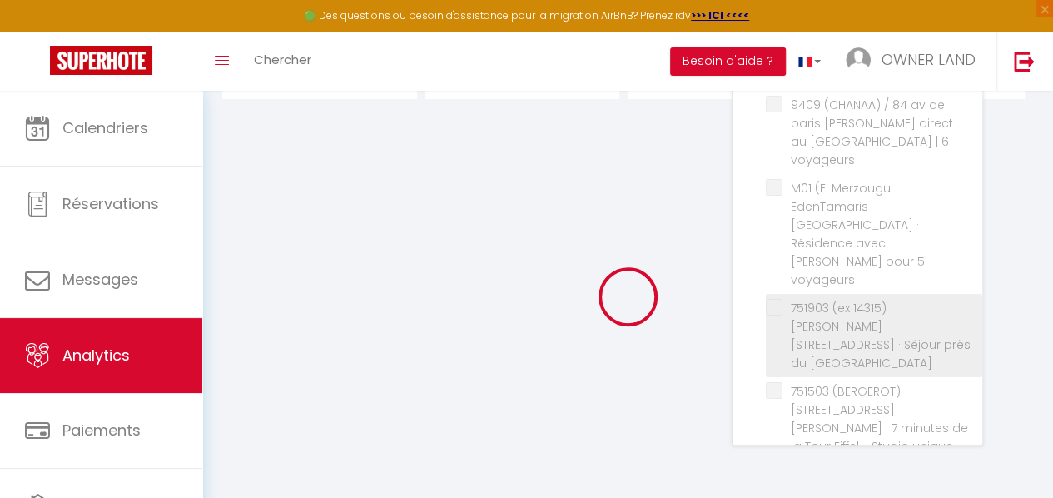
checkbox APPARTEMENT "false"
checkbox voyageurs "false"
checkbox unique "false"
checkbox Disney "false"
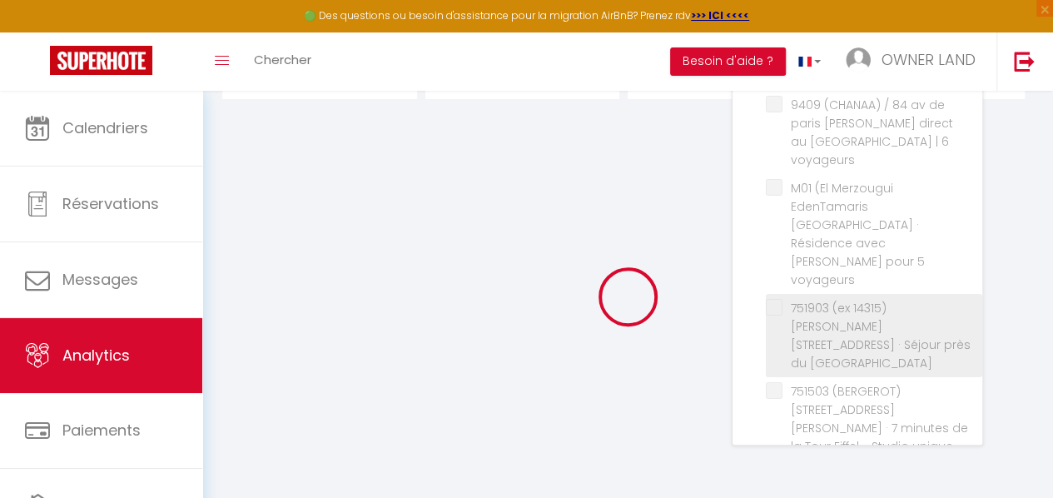
checkbox Ivry "false"
checkbox Voyageurs "false"
checkbox Privatives "false"
checkbox France "false"
checkbox chambre "false"
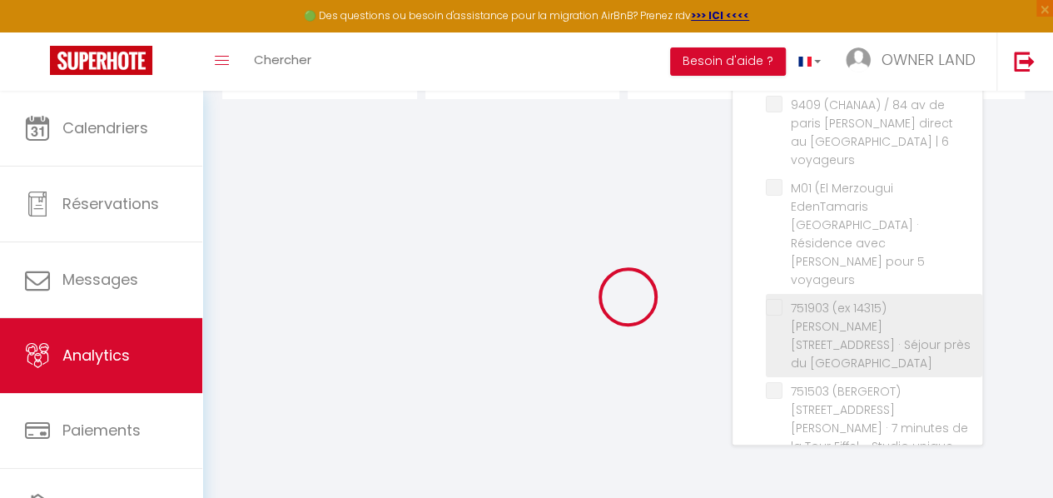
checkbox Seine "false"
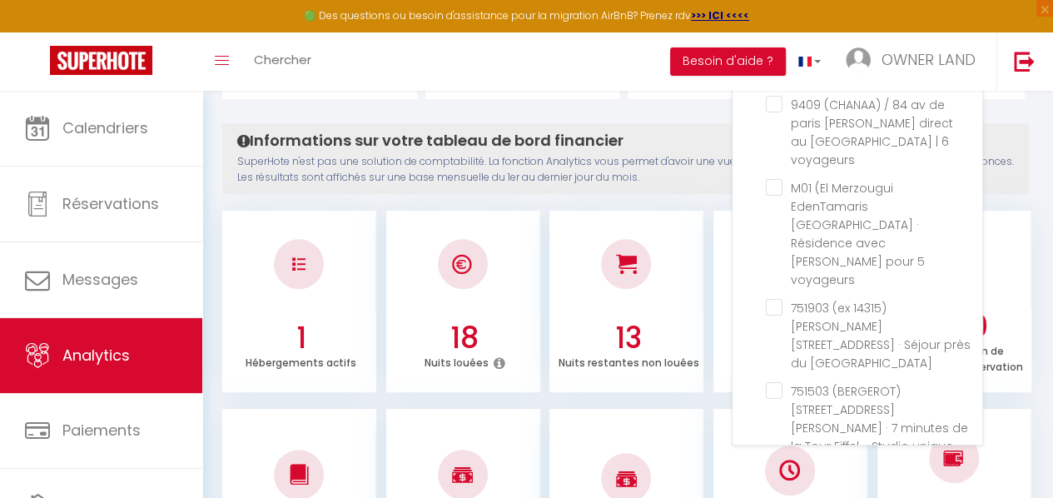
click at [712, 176] on p "SuperHote n'est pas une solution de comptabilité. La fonction Analytics vous pe…" at bounding box center [625, 170] width 777 height 32
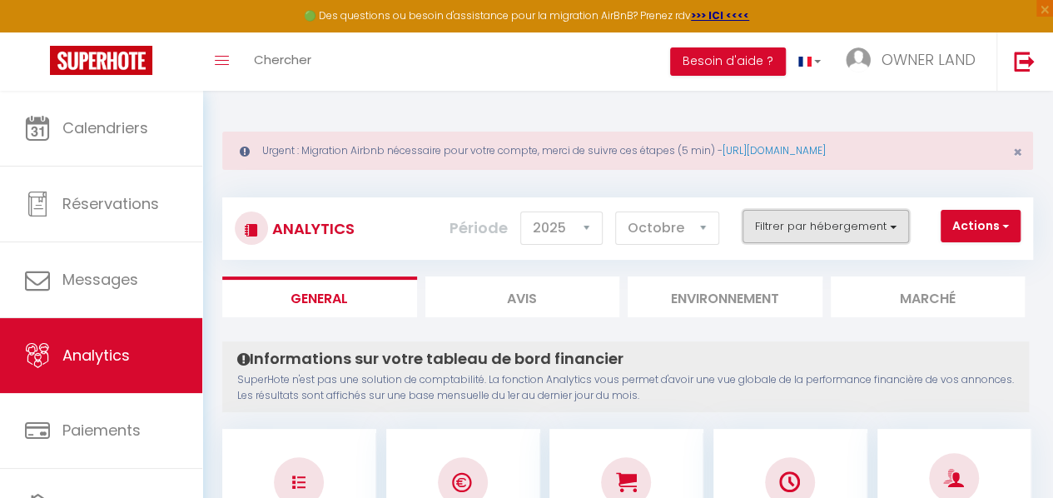
click at [887, 236] on button "Filtrer par hébergement" at bounding box center [825, 226] width 166 height 33
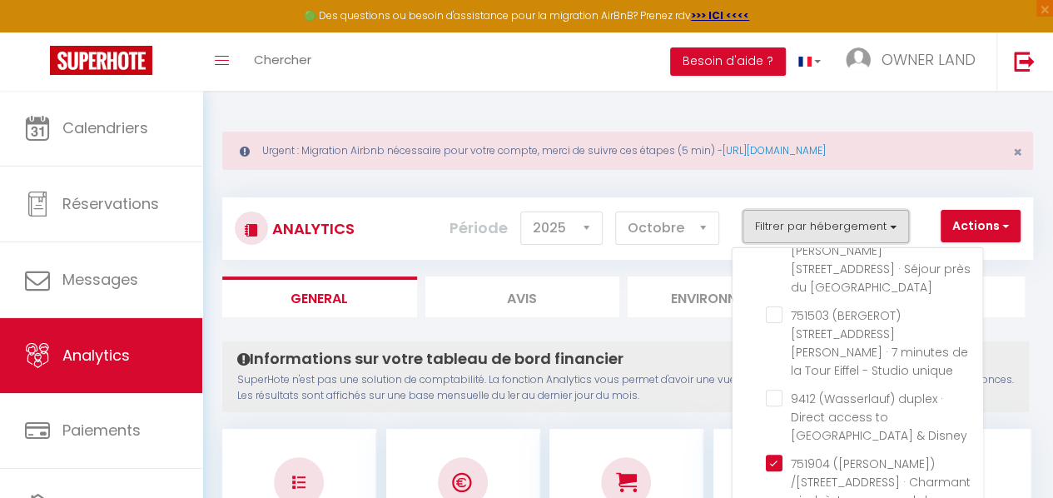
scroll to position [295, 0]
click at [691, 350] on h4 "Informations sur votre tableau de bord financier" at bounding box center [625, 359] width 777 height 18
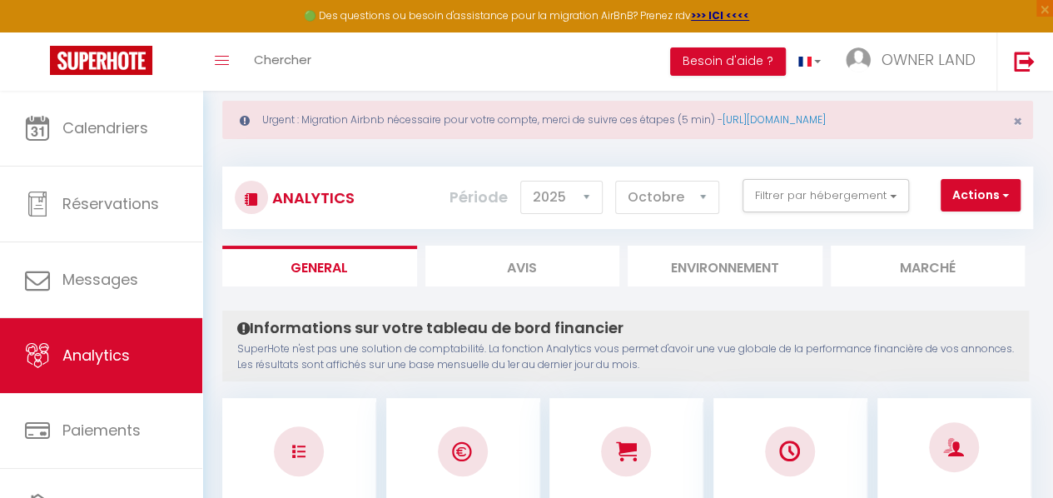
scroll to position [0, 0]
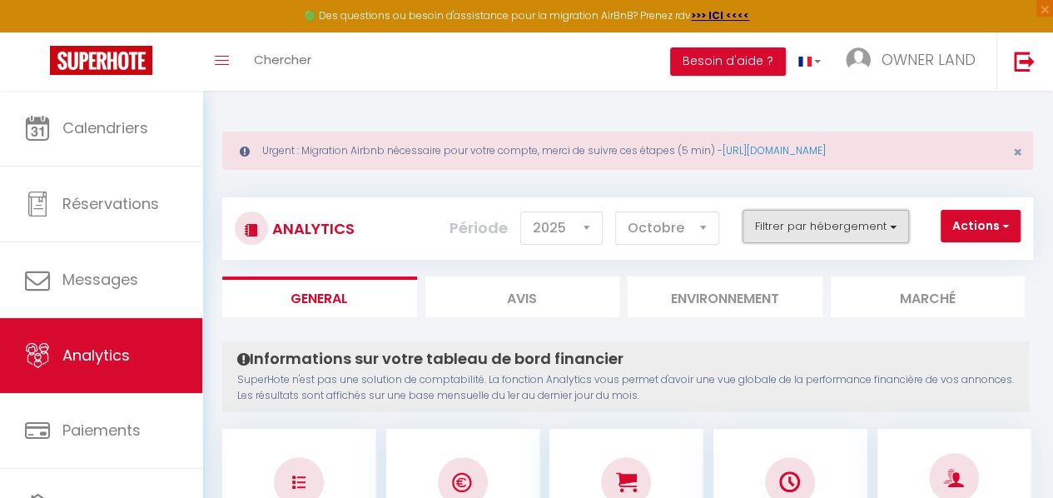
click at [869, 237] on button "Filtrer par hébergement" at bounding box center [825, 226] width 166 height 33
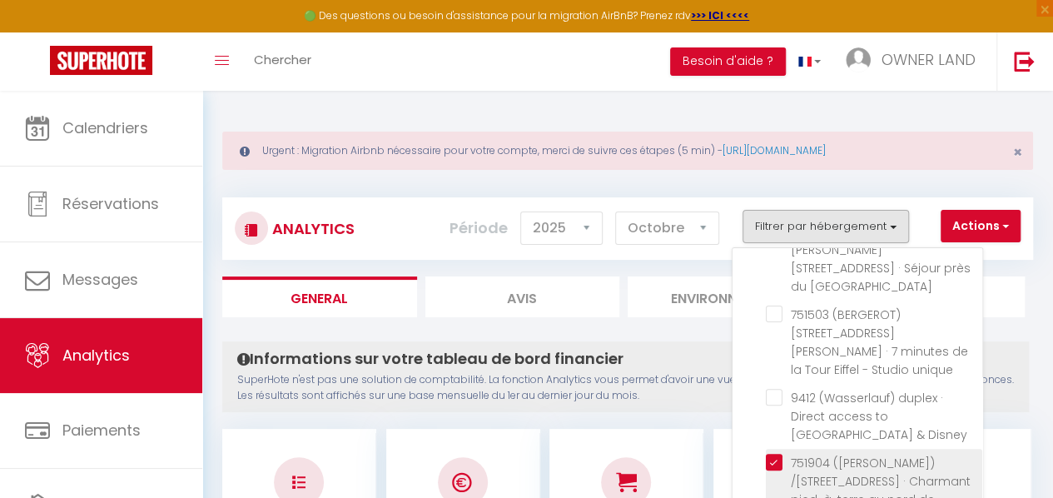
click at [777, 454] on Paris "checkbox" at bounding box center [874, 462] width 216 height 17
checkbox Paris "false"
checkbox APPARTEMENT "false"
checkbox voyageurs "false"
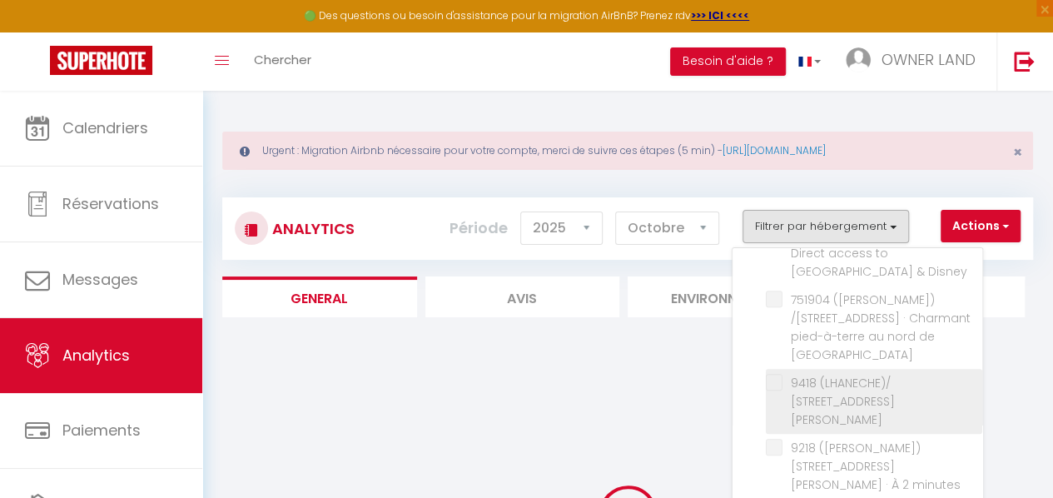
scroll to position [549, 0]
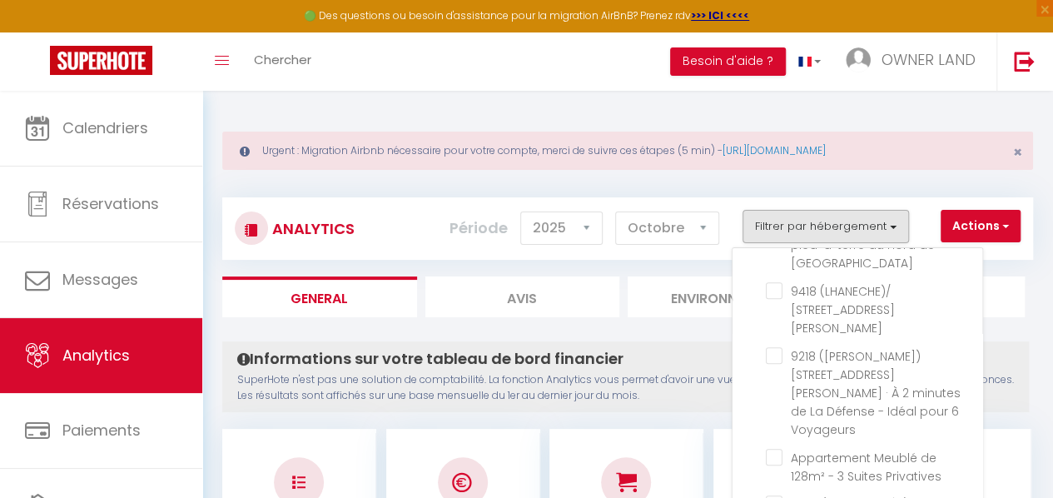
click at [713, 380] on p "SuperHote n'est pas une solution de comptabilité. La fonction Analytics vous pe…" at bounding box center [625, 388] width 777 height 32
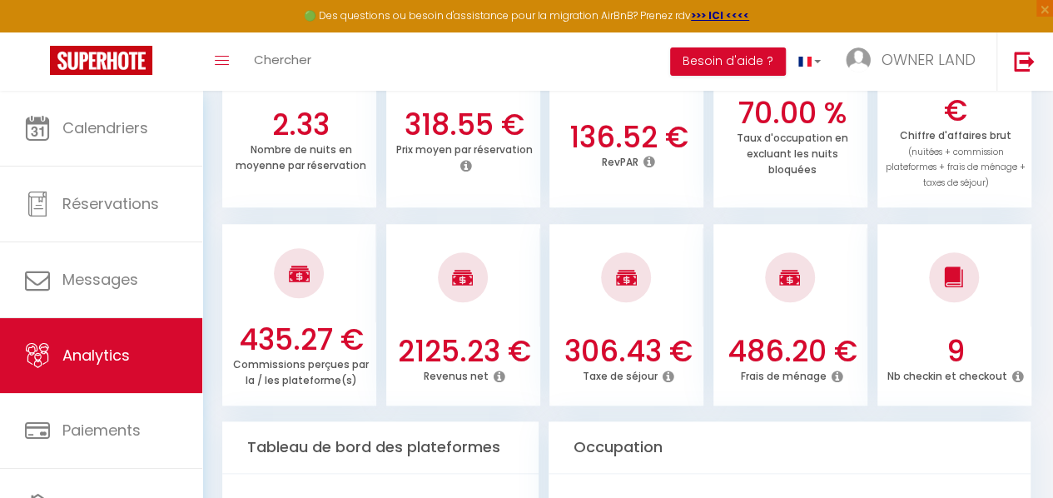
scroll to position [0, 0]
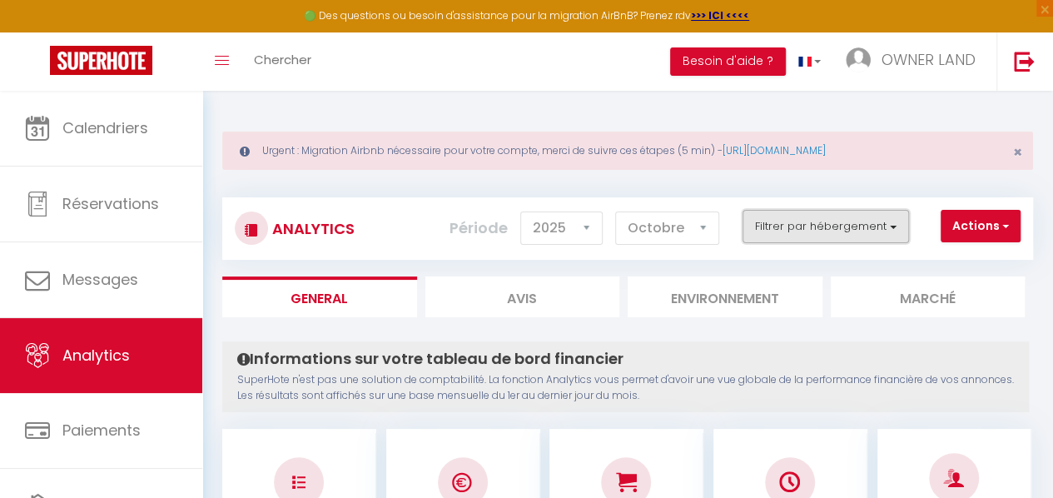
click at [893, 222] on button "Filtrer par hébergement" at bounding box center [825, 226] width 166 height 33
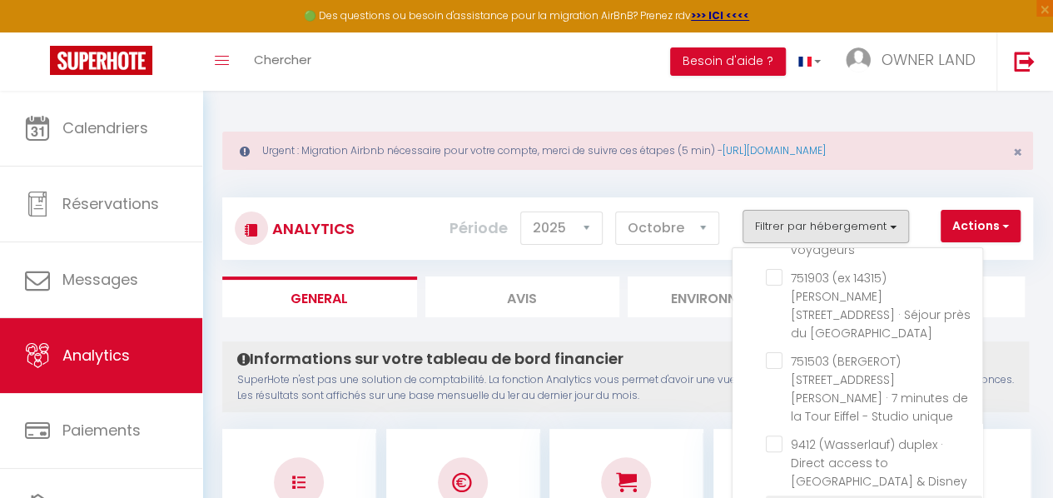
scroll to position [100, 0]
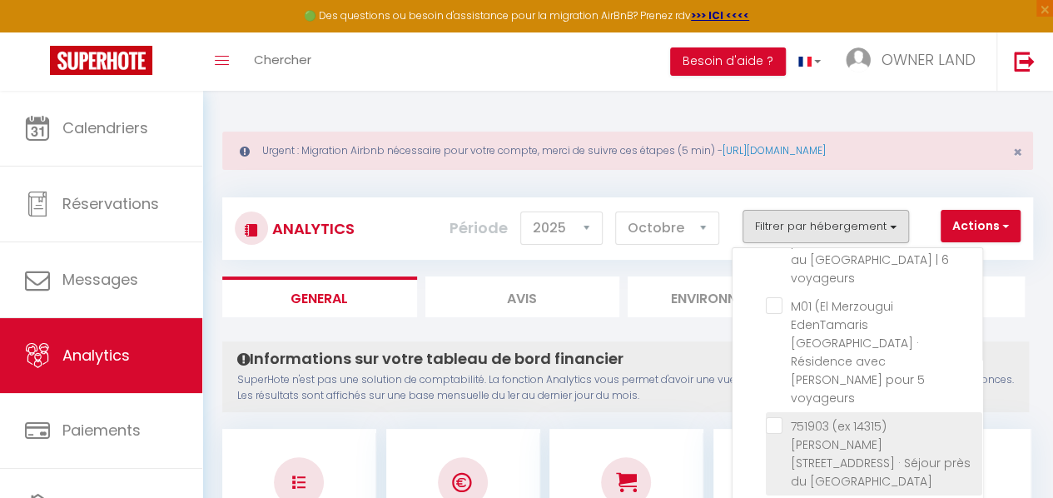
click at [779, 417] on Buttes-Chaumont "checkbox" at bounding box center [874, 425] width 216 height 17
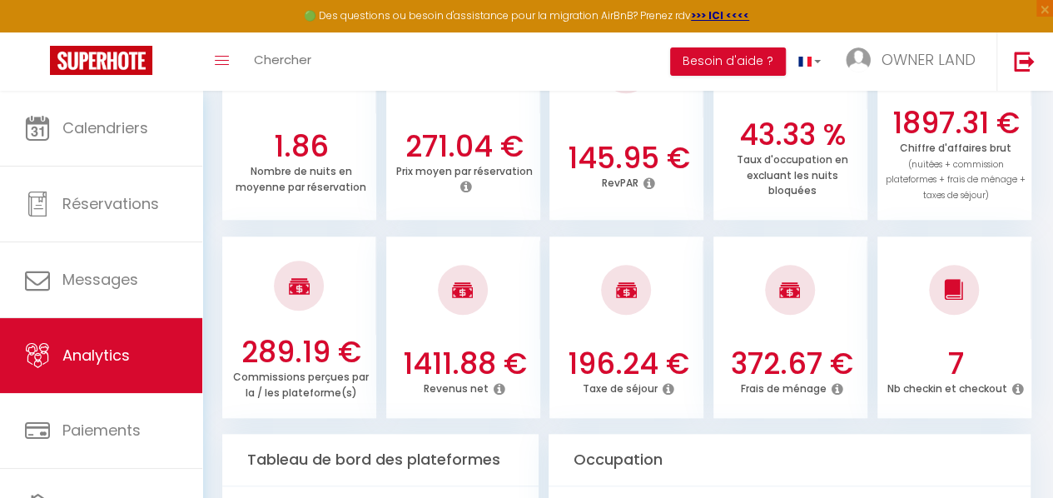
scroll to position [657, 0]
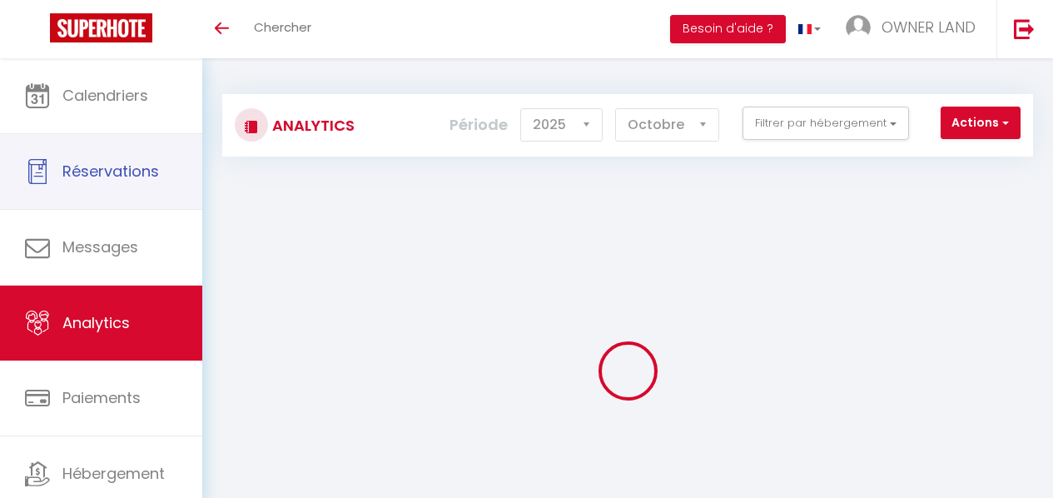
select select "2025"
select select "10"
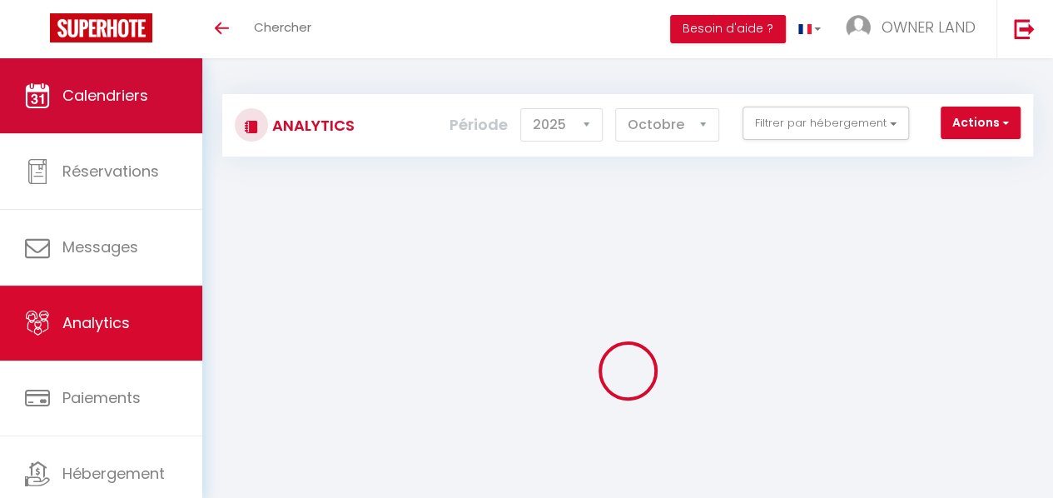
click at [114, 104] on span "Calendriers" at bounding box center [105, 95] width 86 height 21
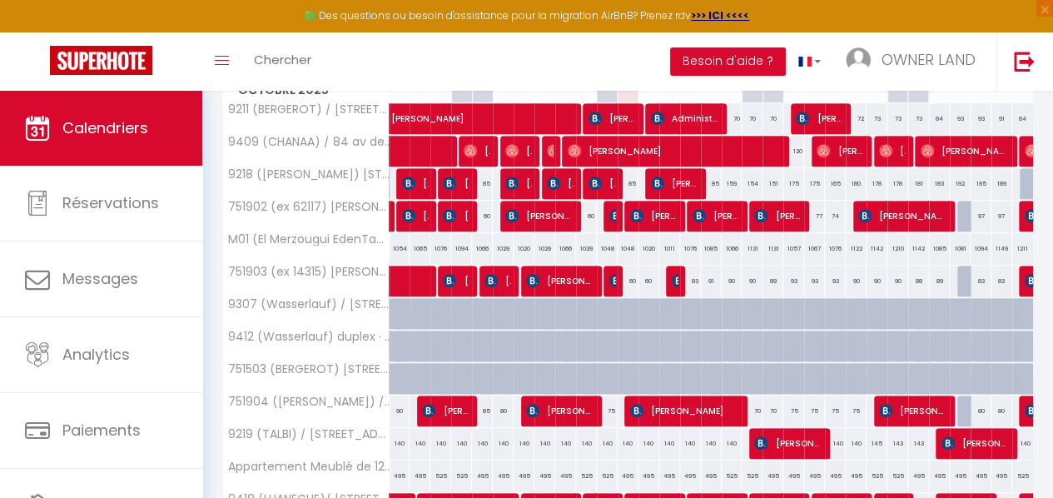
scroll to position [346, 0]
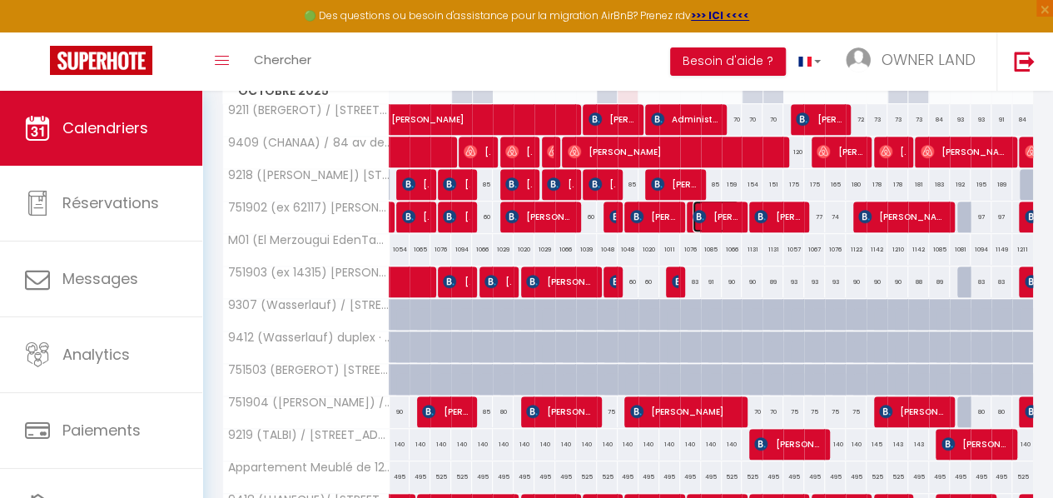
click at [709, 217] on span "[PERSON_NAME]" at bounding box center [716, 217] width 47 height 32
select select "OK"
select select "KO"
select select "0"
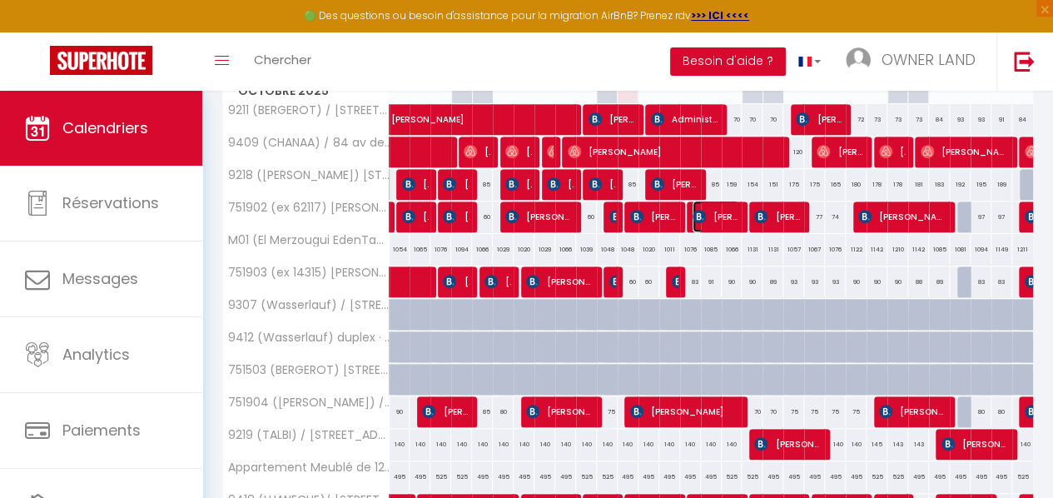
select select "1"
select select
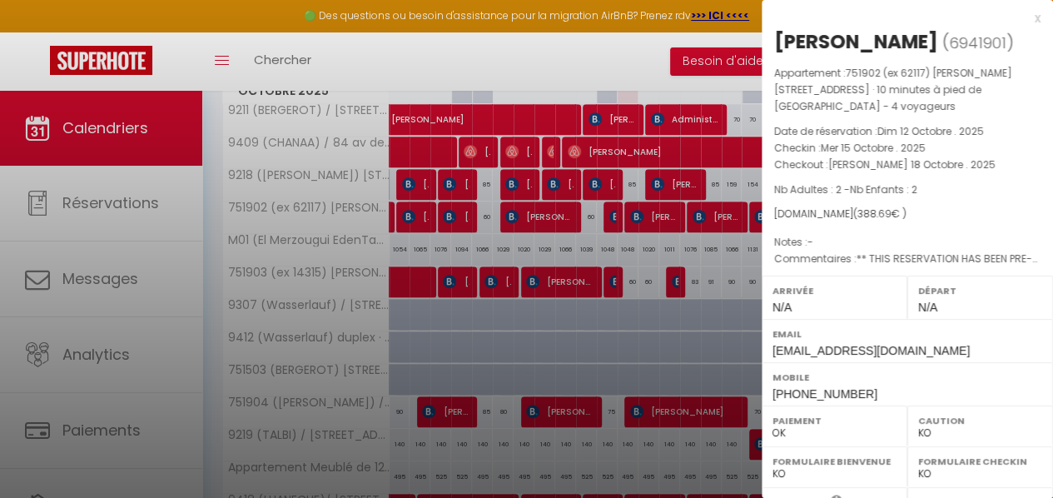
click at [571, 302] on div at bounding box center [526, 249] width 1053 height 498
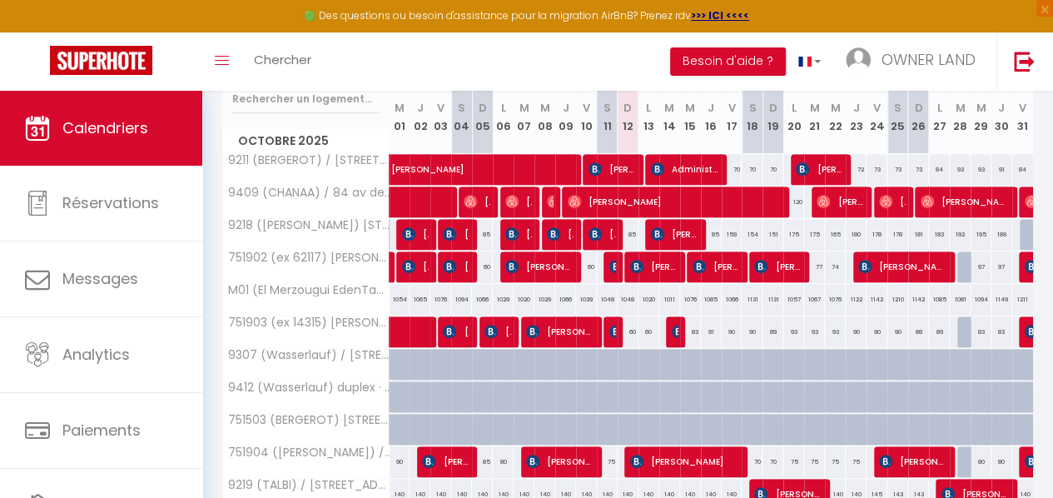
scroll to position [295, 0]
